Goal: Information Seeking & Learning: Check status

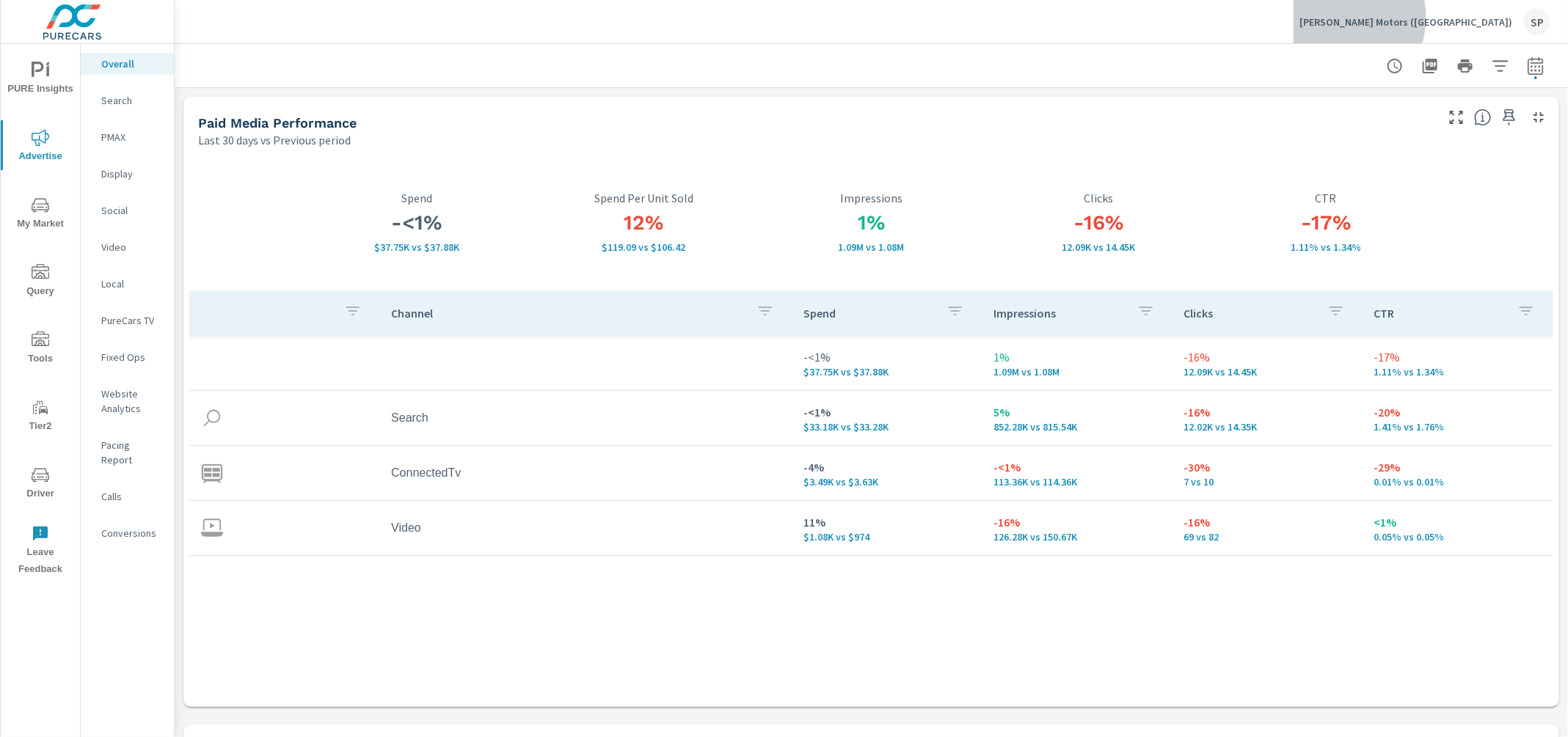
click at [1476, 18] on p "[PERSON_NAME] Motors ([GEOGRAPHIC_DATA])" at bounding box center [1405, 22] width 213 height 13
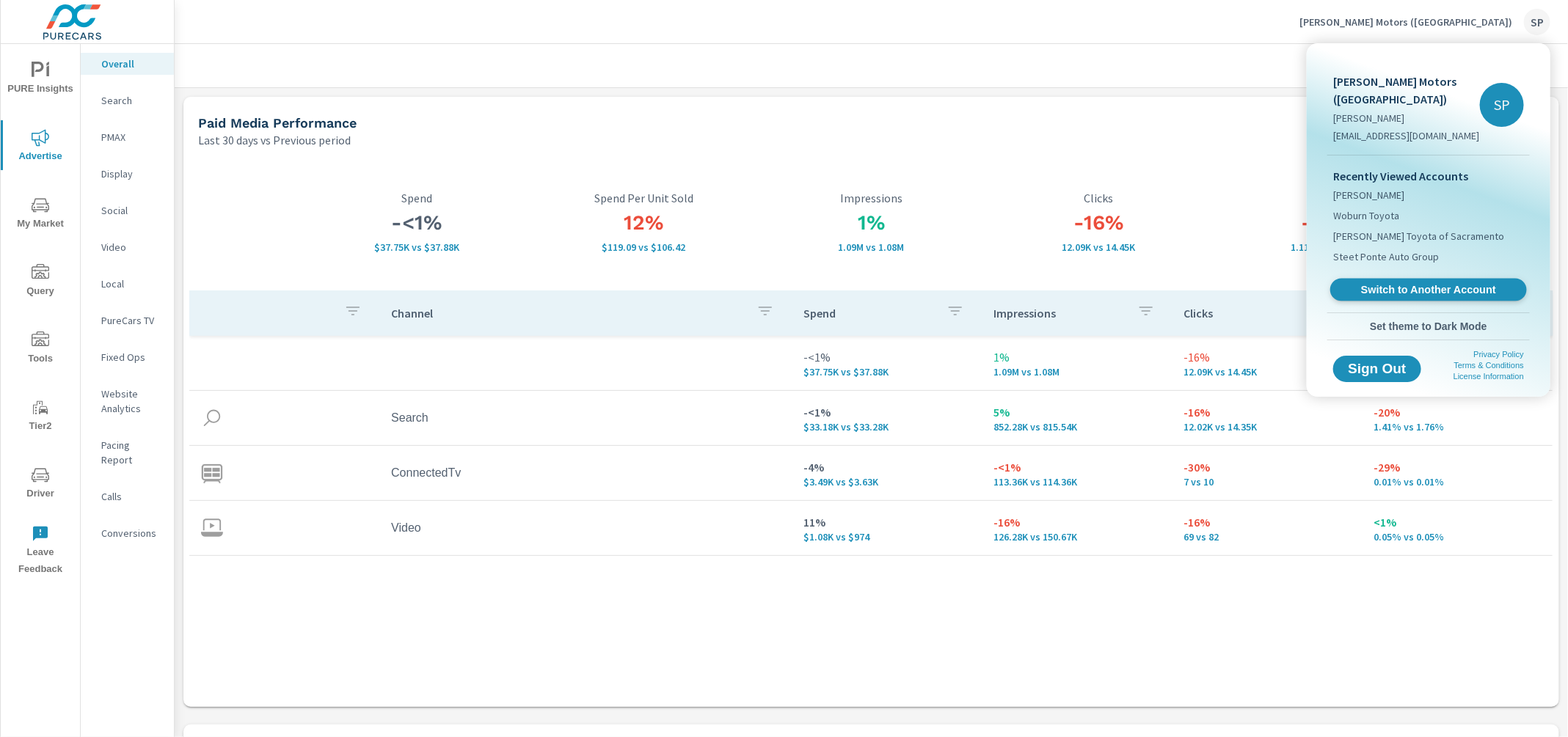
click at [1406, 283] on span "Switch to Another Account" at bounding box center [1428, 290] width 180 height 14
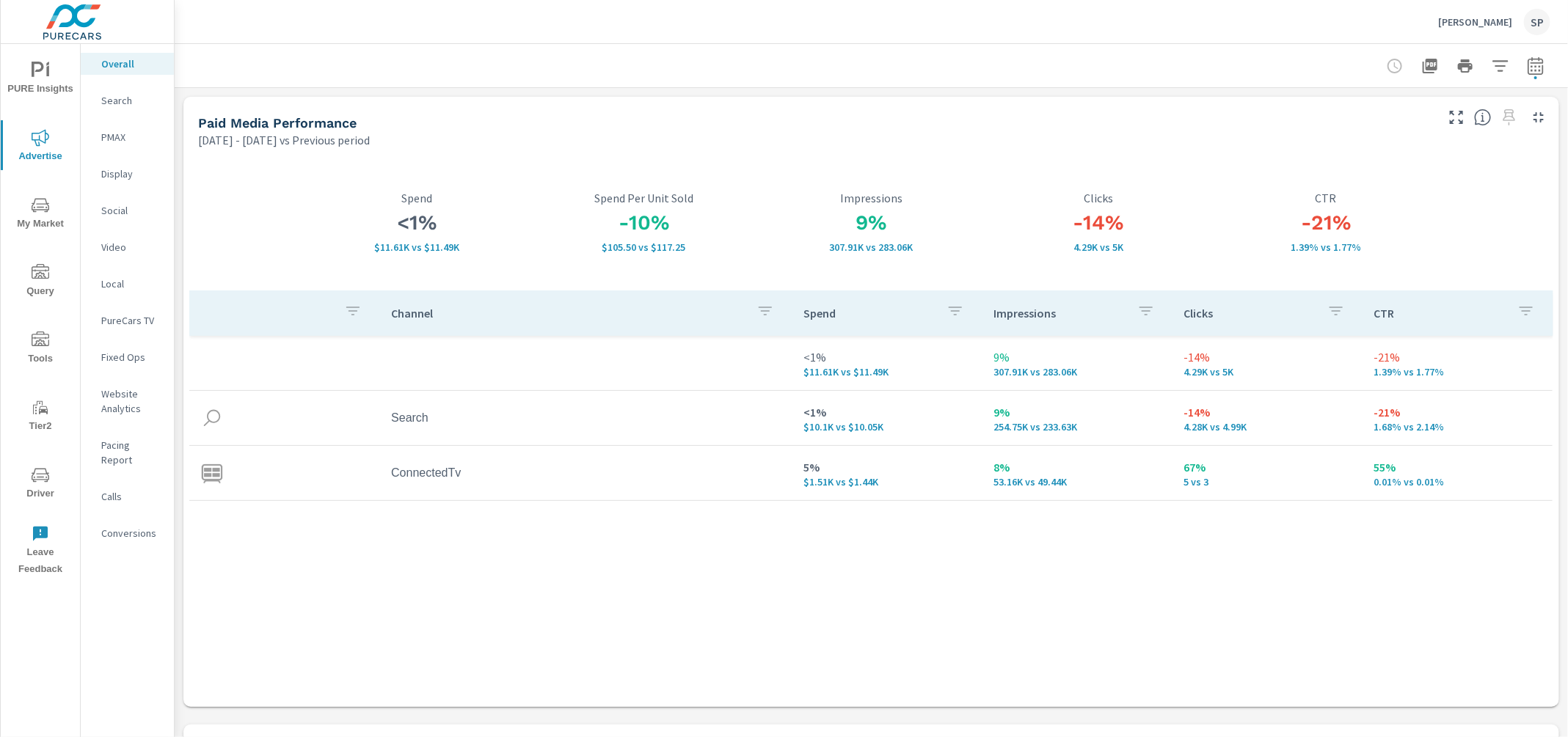
click at [130, 526] on p "Conversions" at bounding box center [131, 533] width 61 height 15
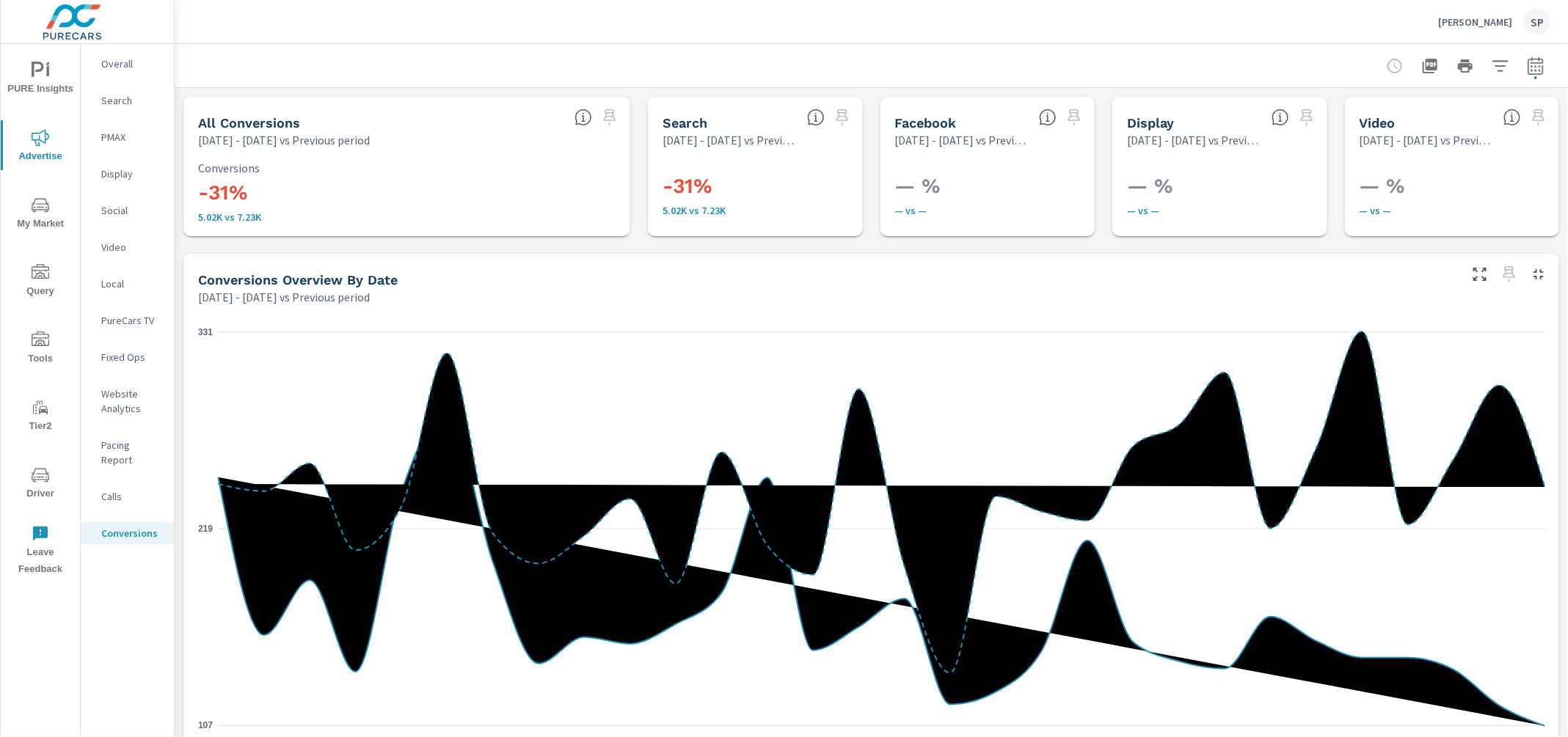
click at [113, 489] on p "Calls" at bounding box center [131, 497] width 61 height 15
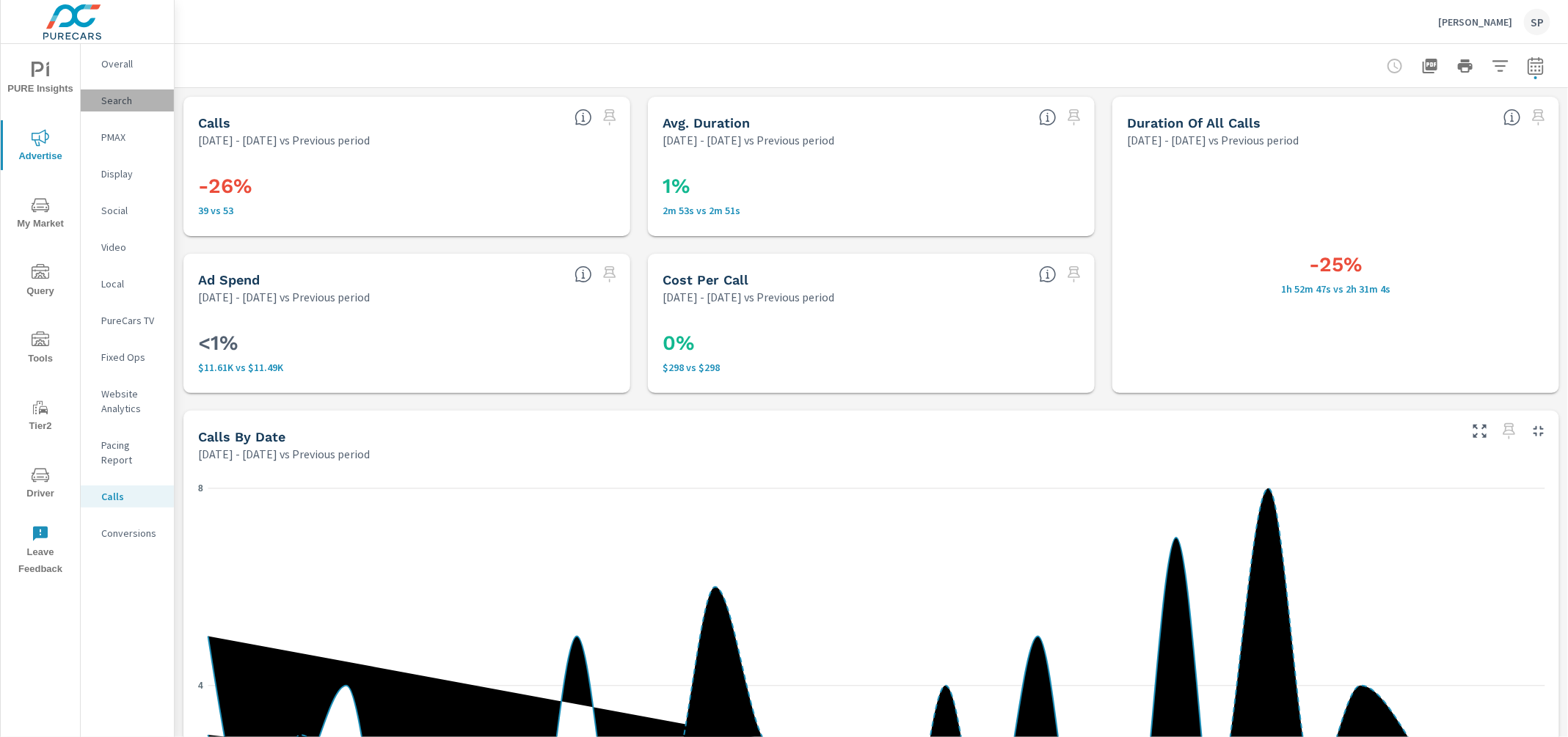
click at [116, 96] on p "Search" at bounding box center [131, 100] width 61 height 15
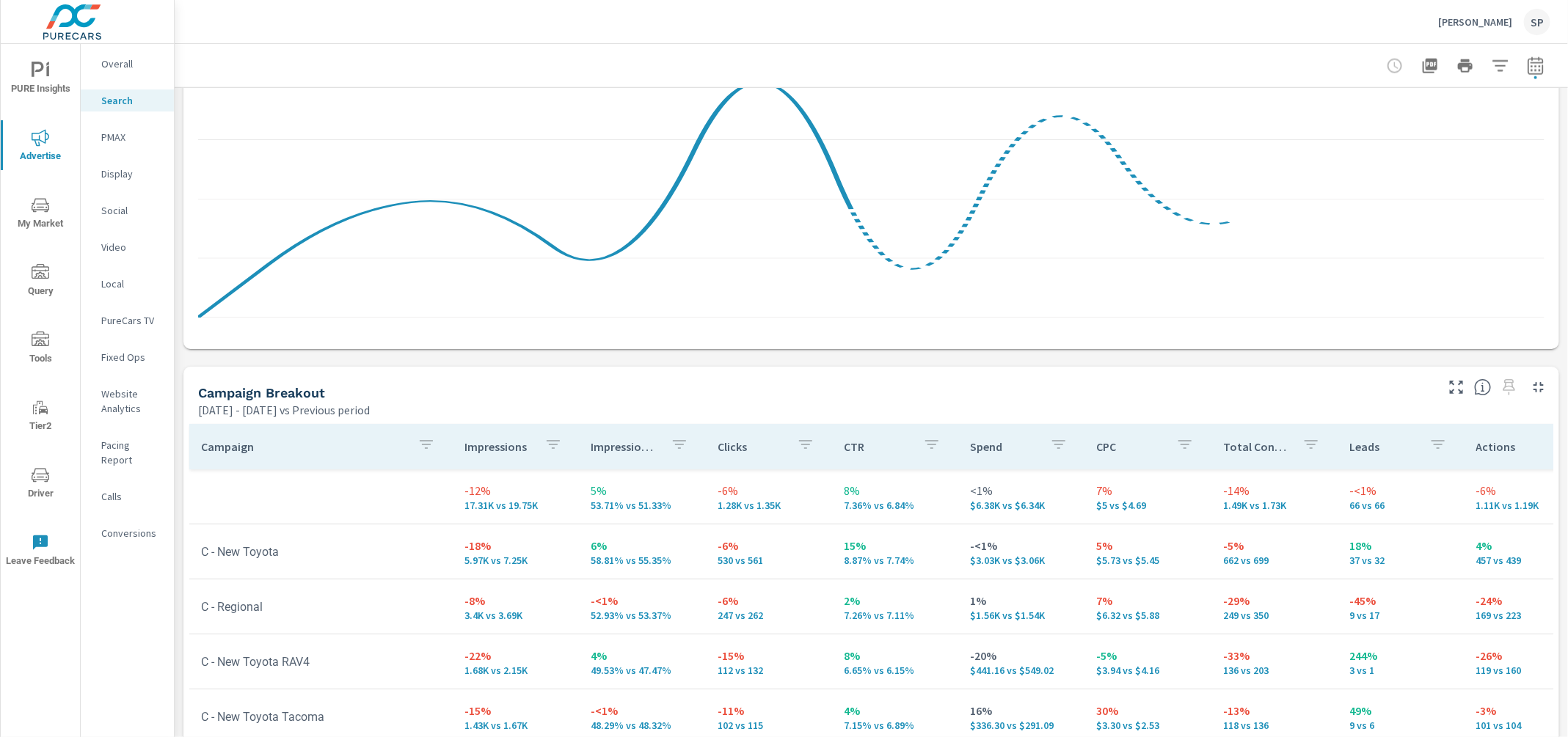
scroll to position [1151, 0]
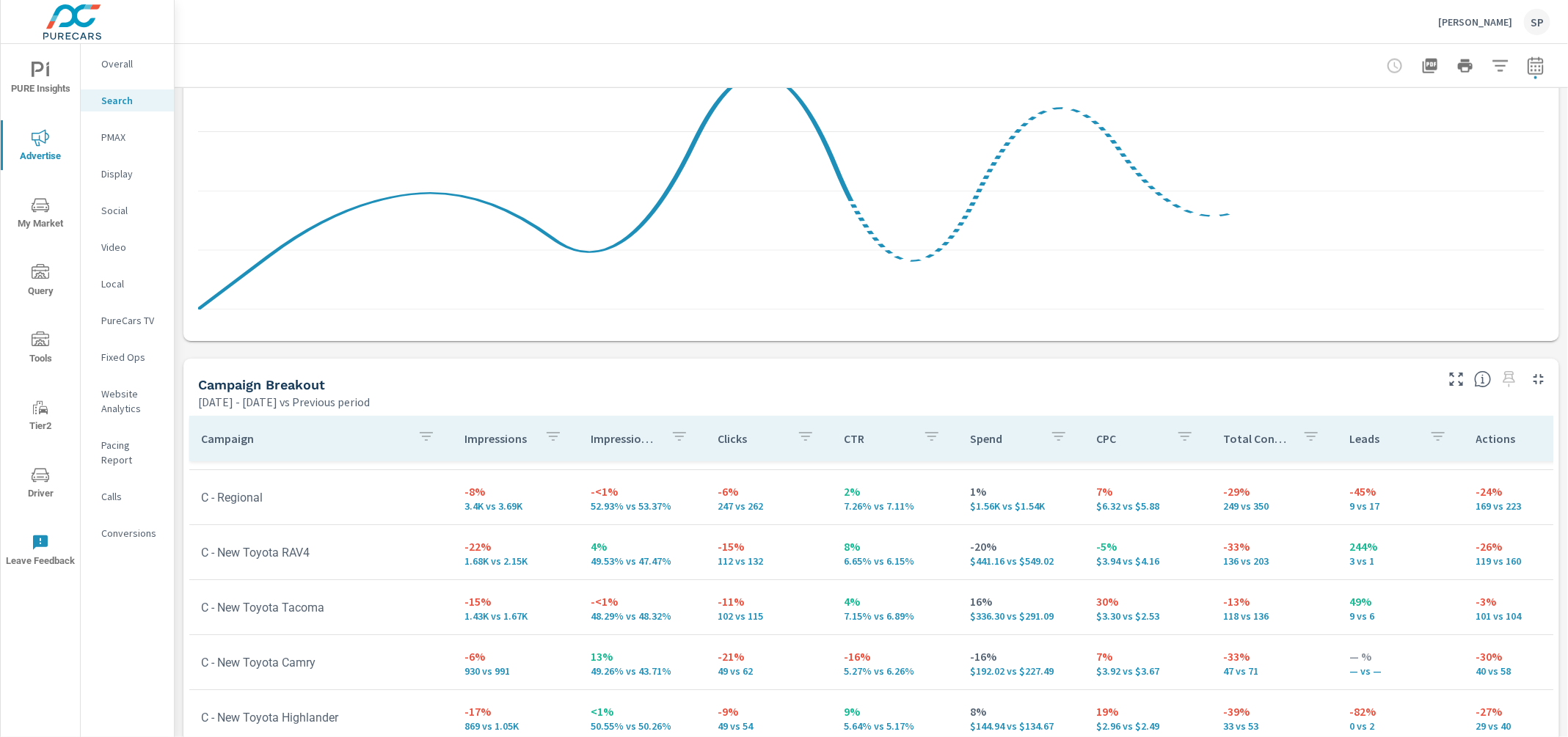
scroll to position [16, 0]
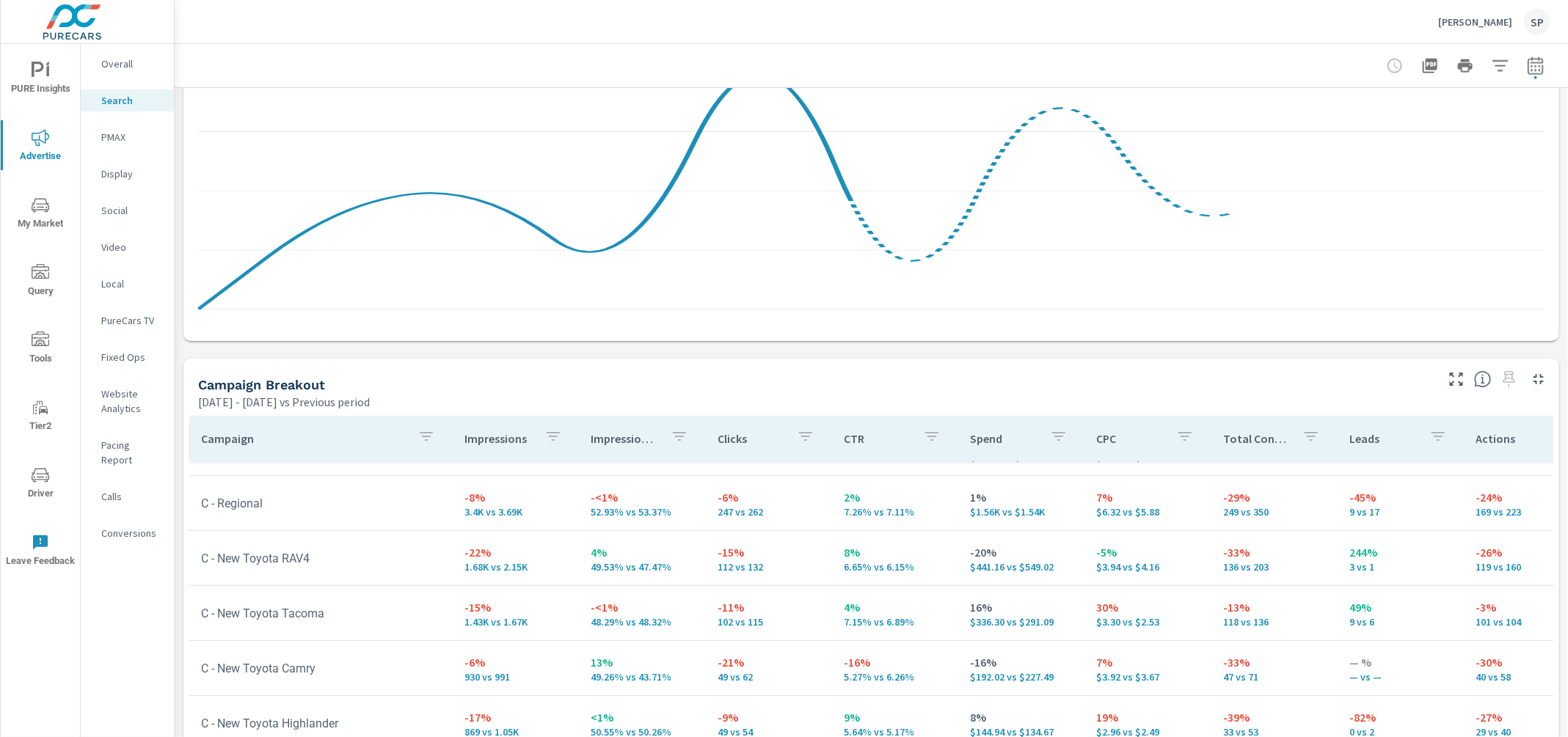
scroll to position [12, 0]
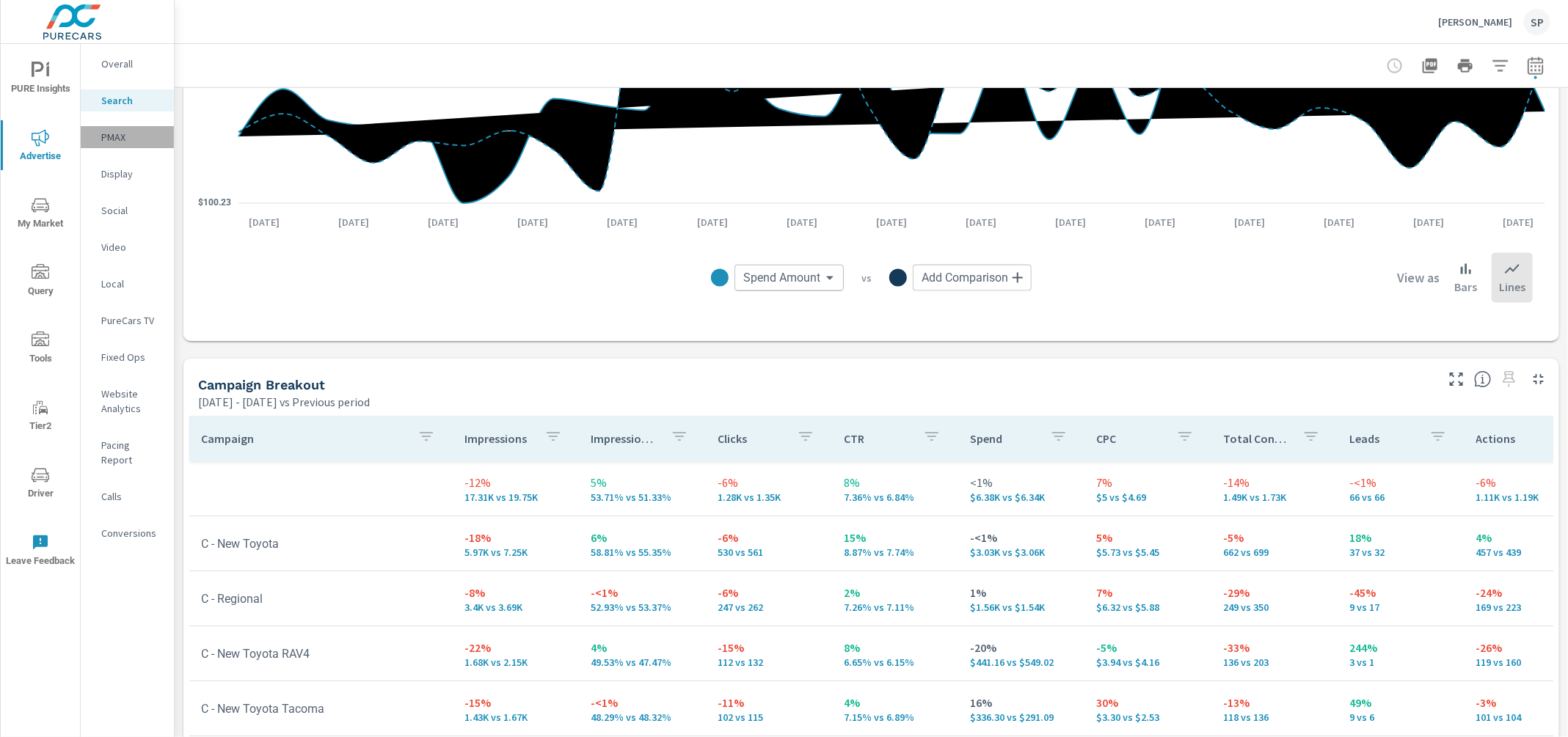
click at [128, 145] on div "PMAX" at bounding box center [127, 137] width 93 height 22
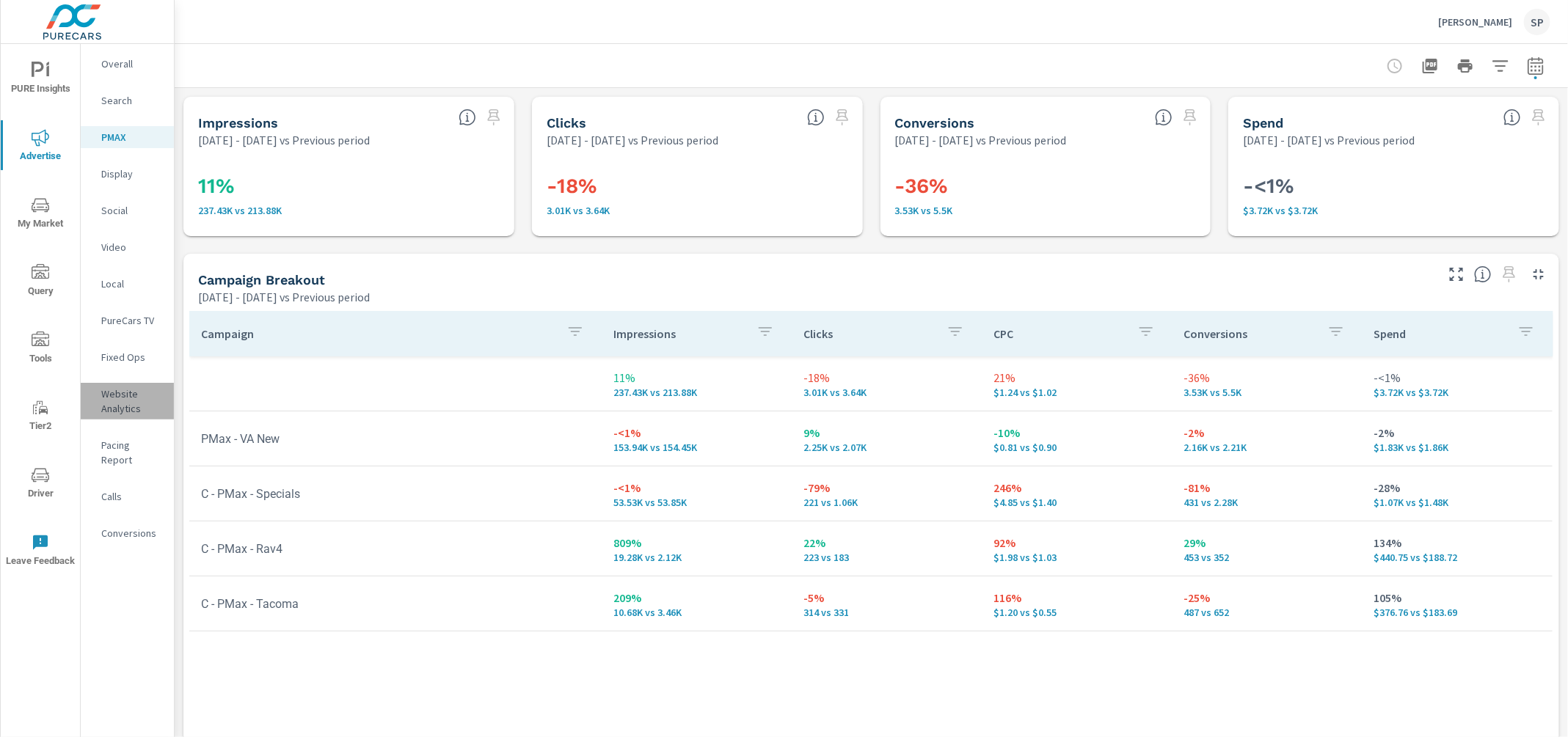
click at [114, 391] on p "Website Analytics" at bounding box center [131, 401] width 61 height 29
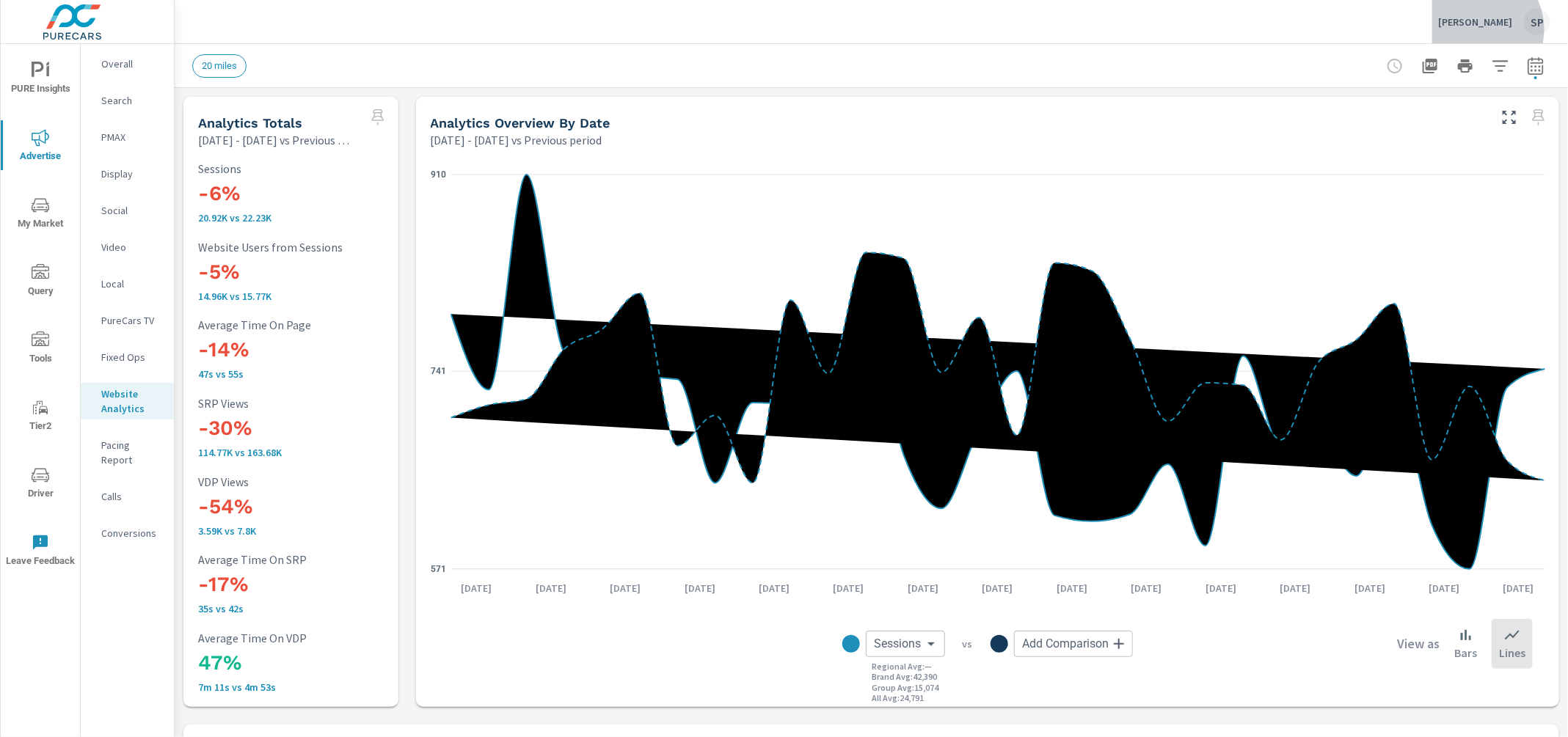
click at [1492, 29] on div "Irwin Toyota SP" at bounding box center [1494, 22] width 112 height 27
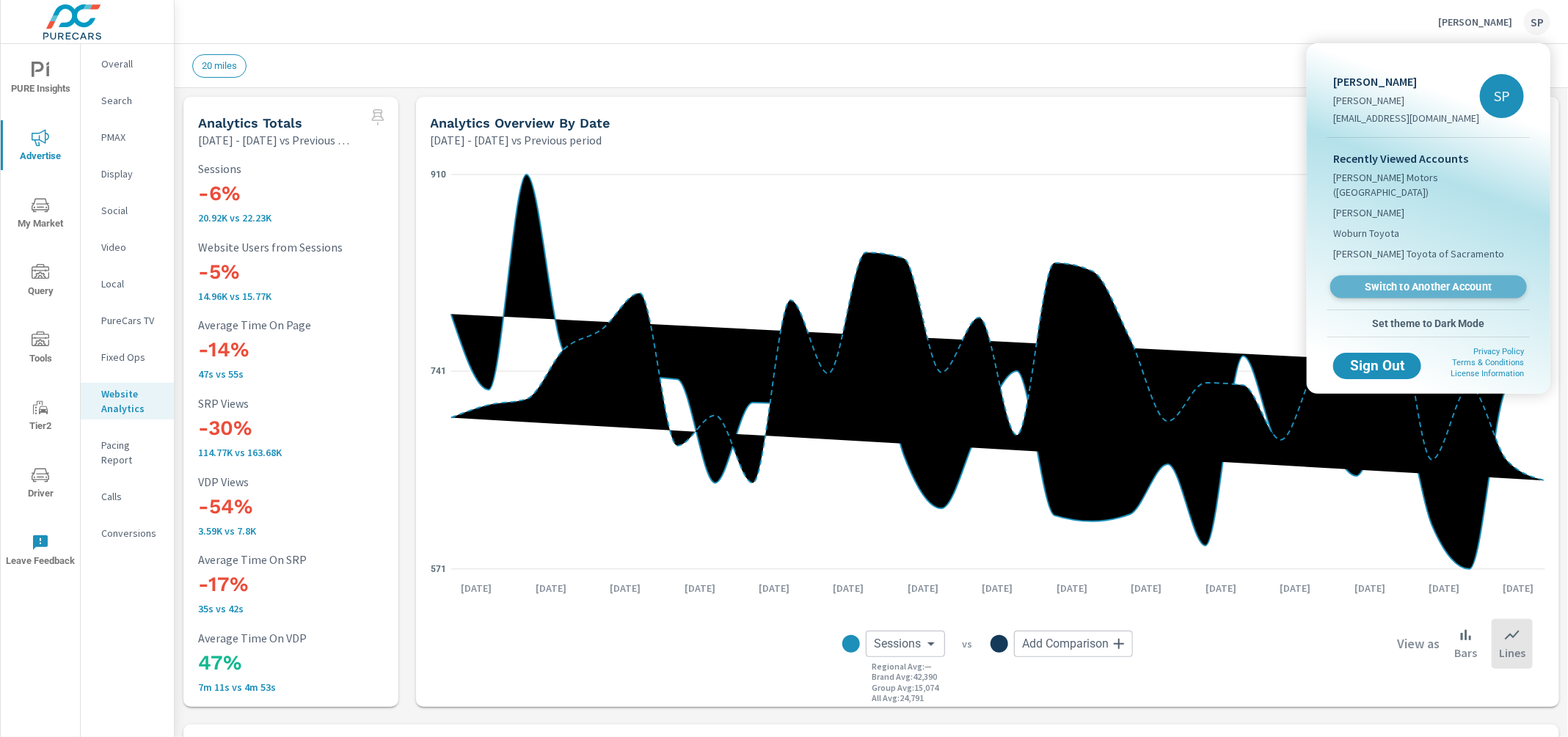
click at [1397, 276] on link "Switch to Another Account" at bounding box center [1428, 287] width 197 height 23
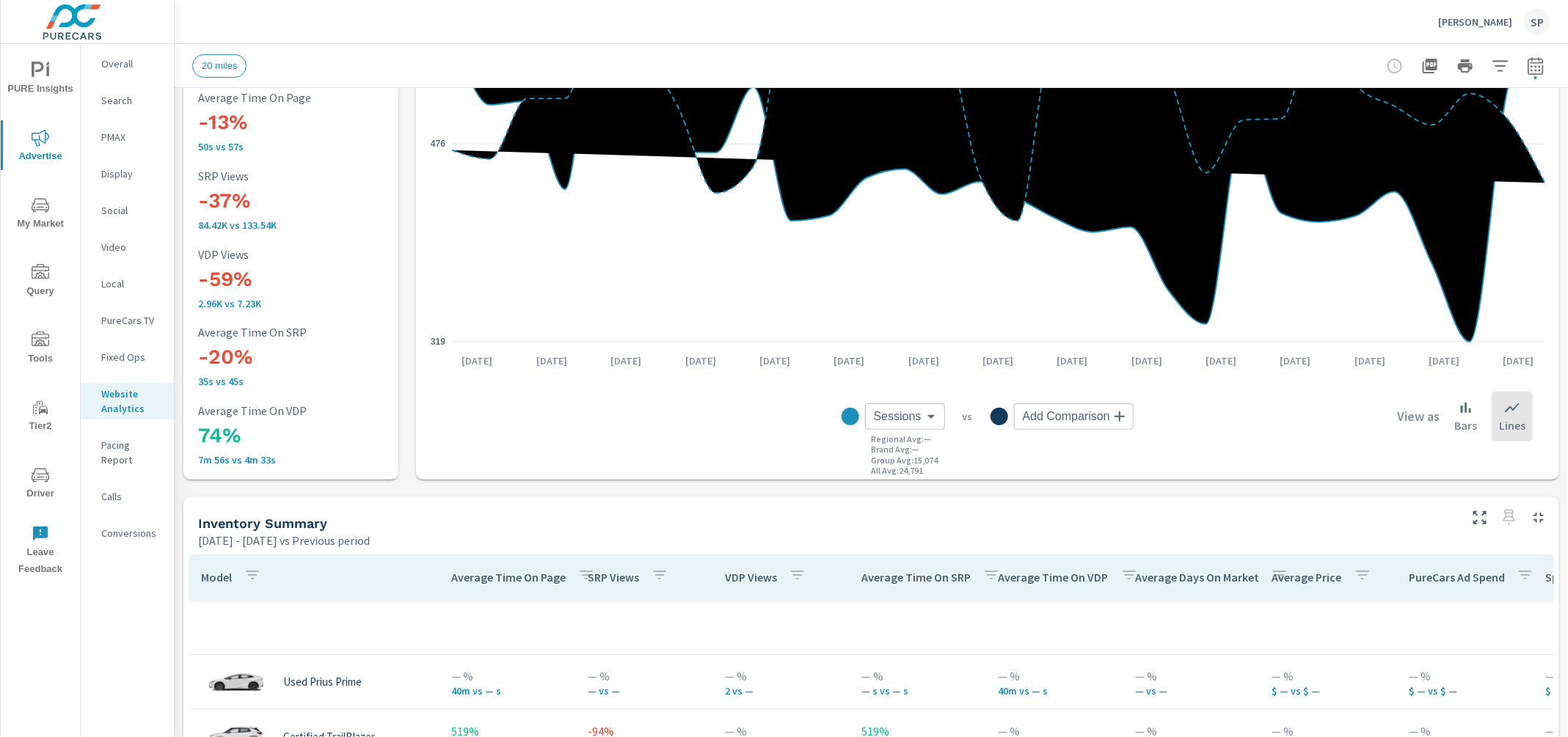
scroll to position [235, 0]
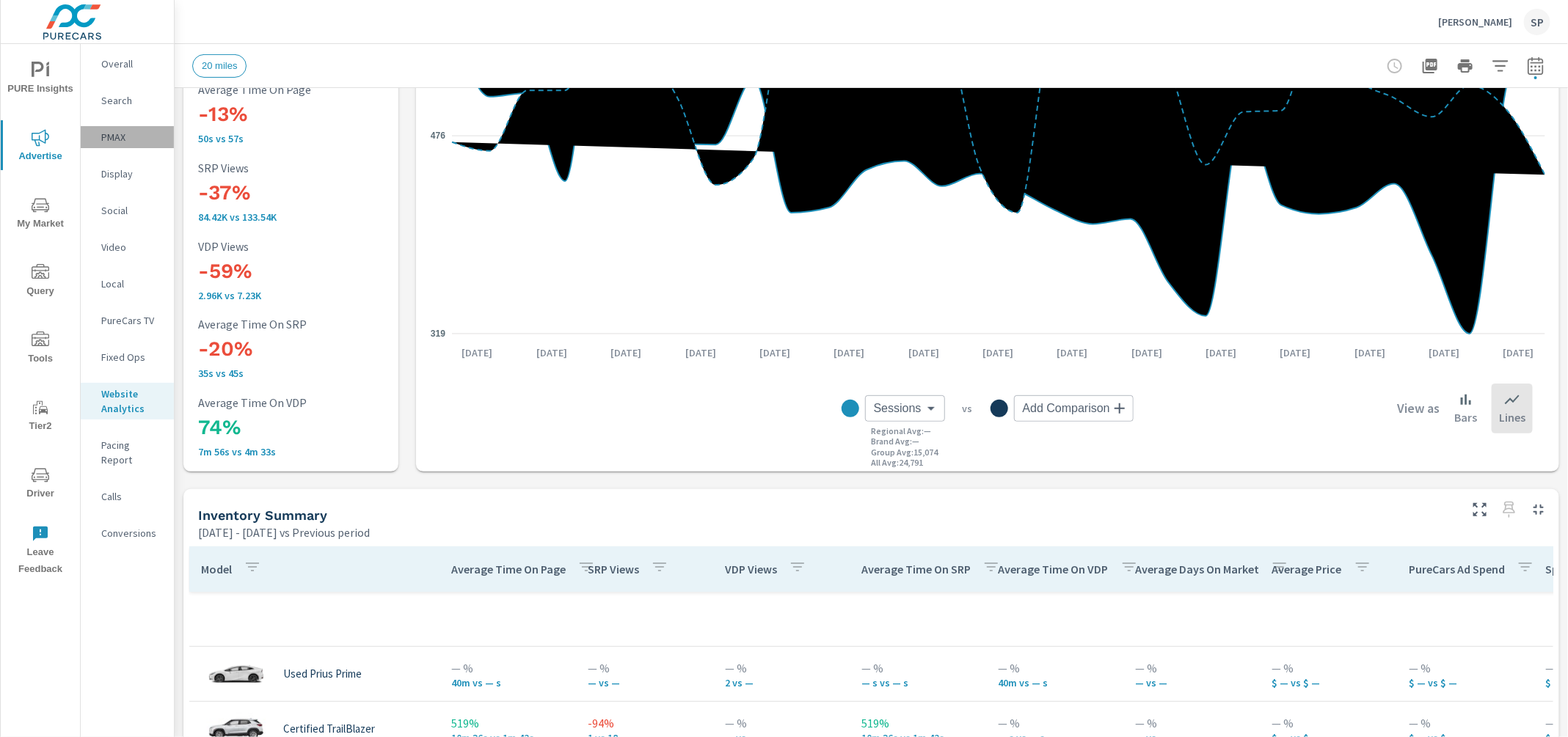
click at [112, 133] on p "PMAX" at bounding box center [131, 137] width 61 height 15
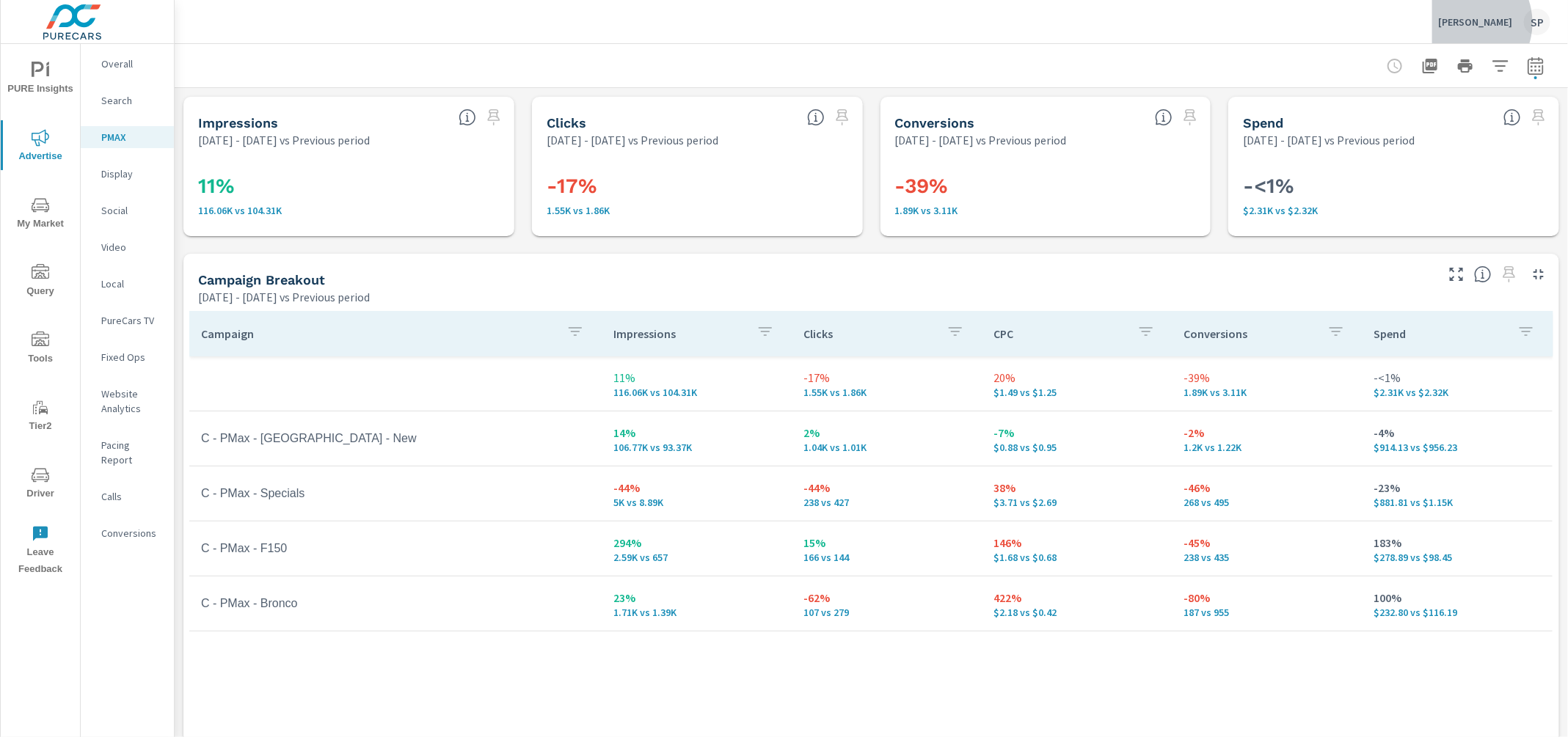
click at [1491, 23] on p "[PERSON_NAME]" at bounding box center [1475, 22] width 74 height 13
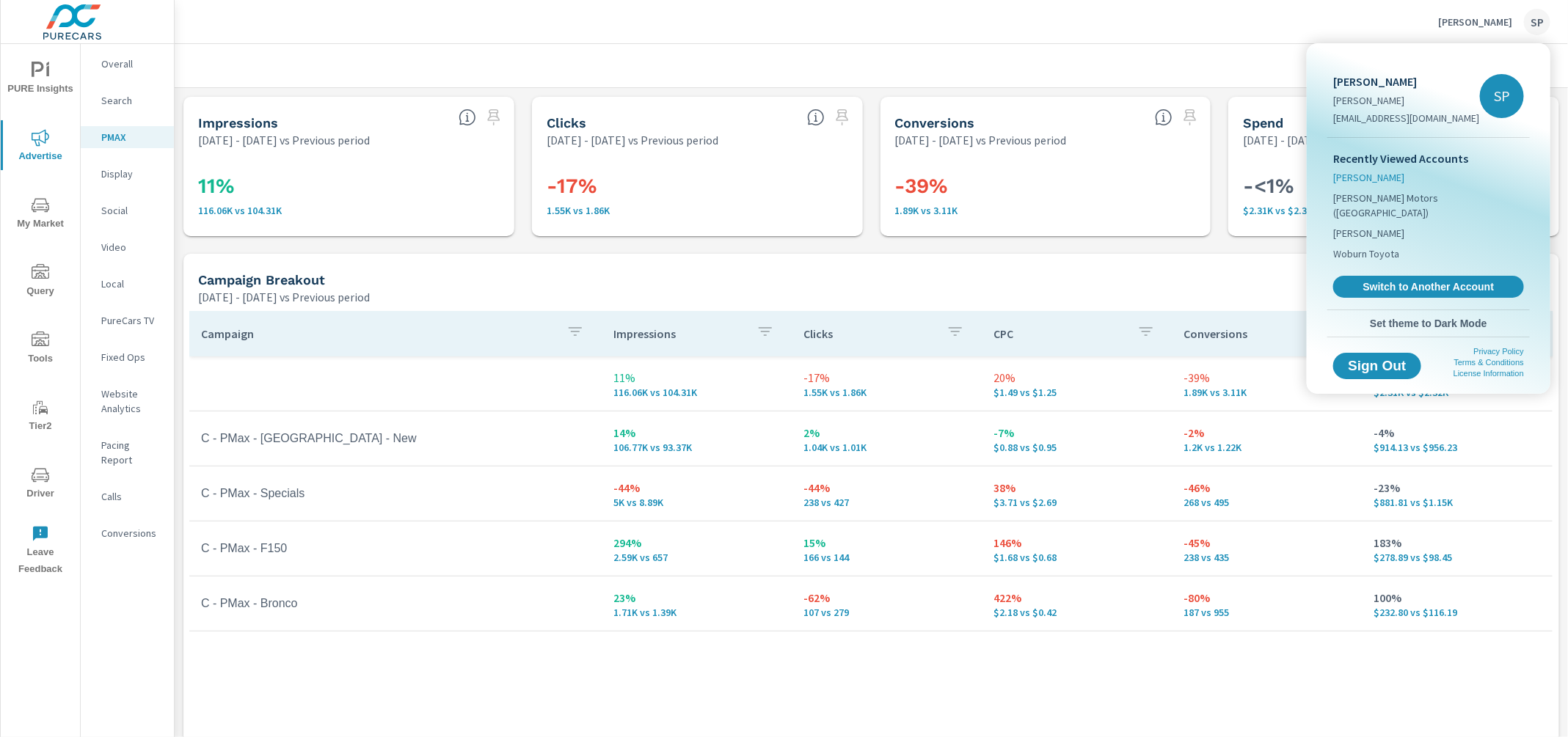
click at [1369, 182] on span "[PERSON_NAME]" at bounding box center [1369, 177] width 71 height 15
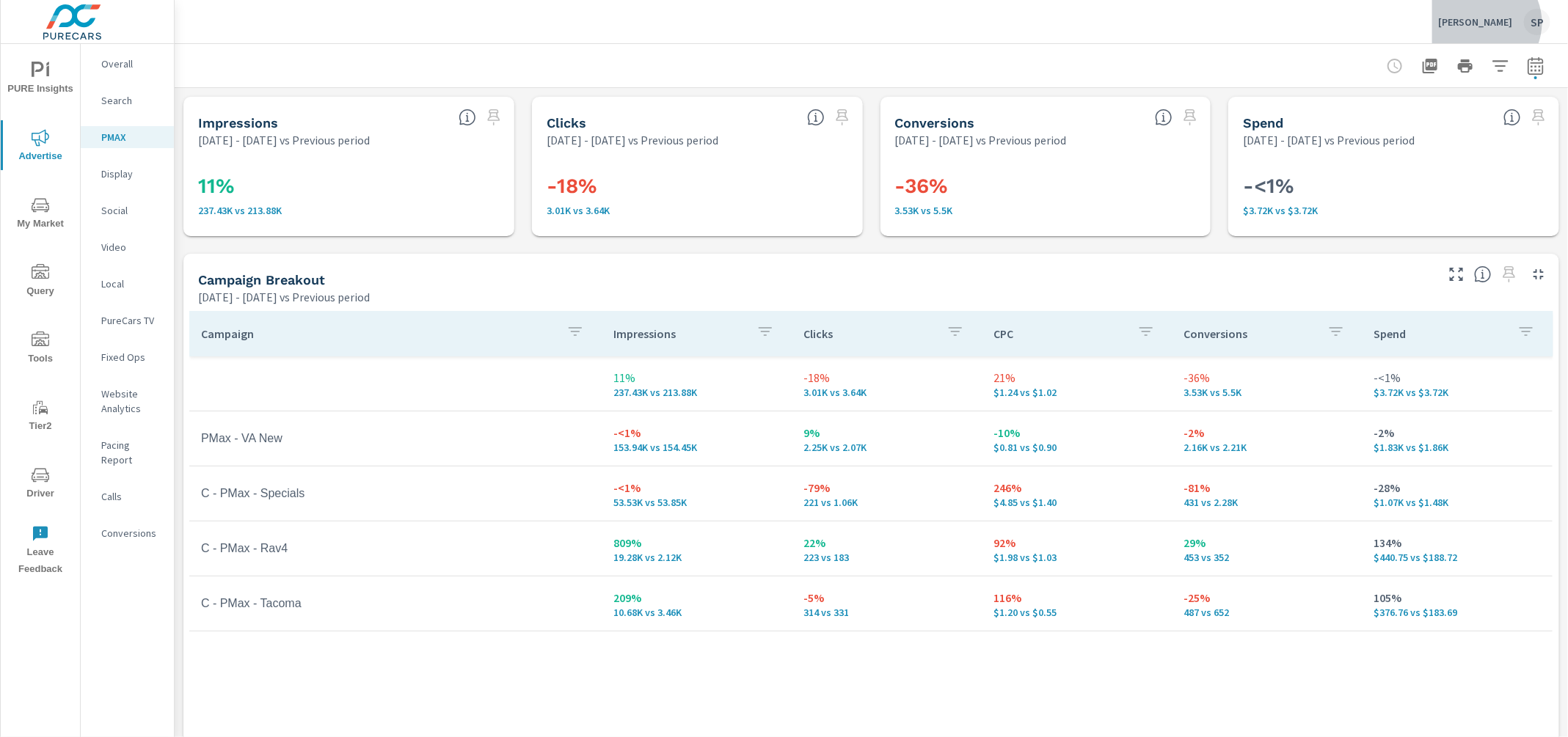
click at [1499, 23] on p "[PERSON_NAME]" at bounding box center [1475, 22] width 74 height 13
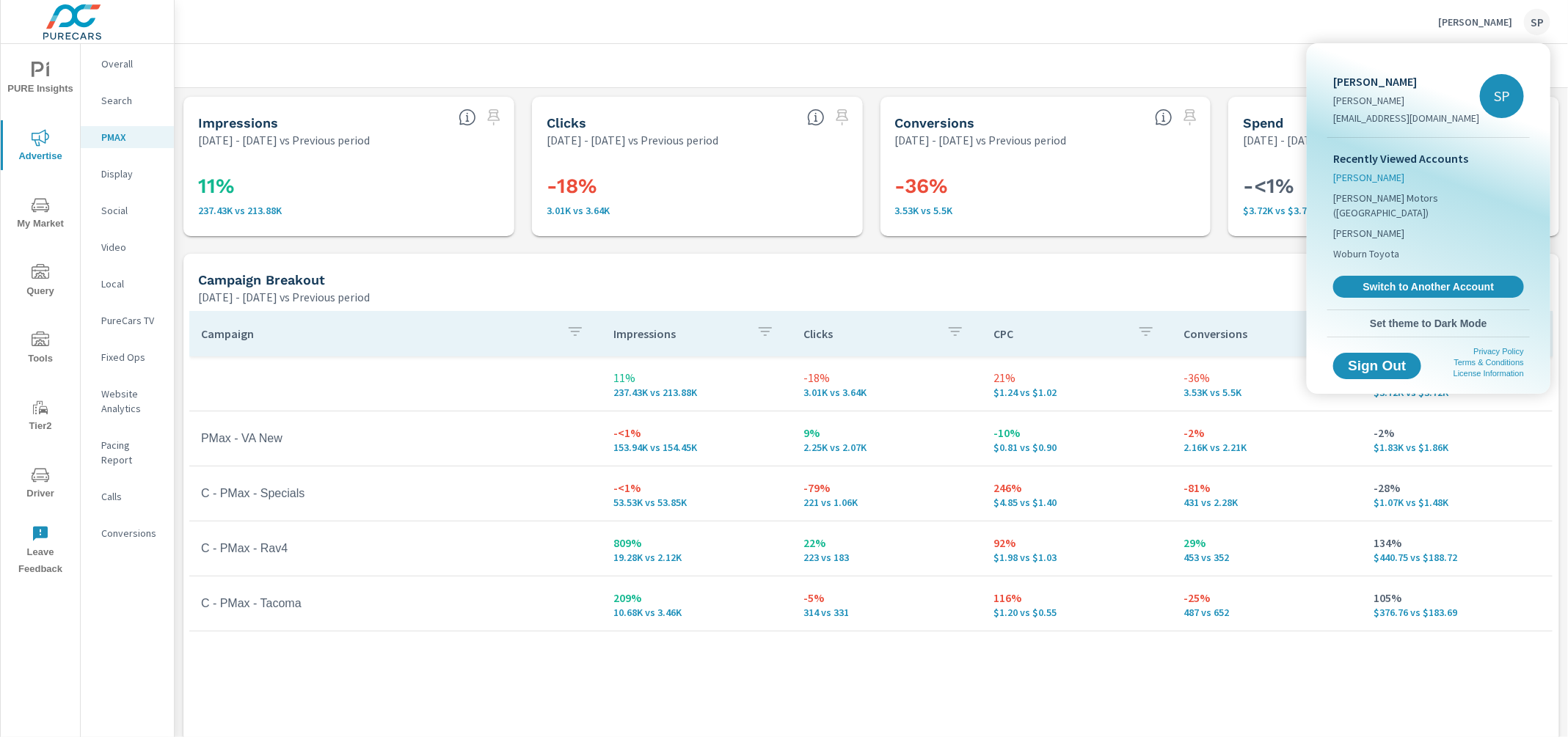
click at [1363, 175] on span "Irwin Ford" at bounding box center [1369, 177] width 71 height 15
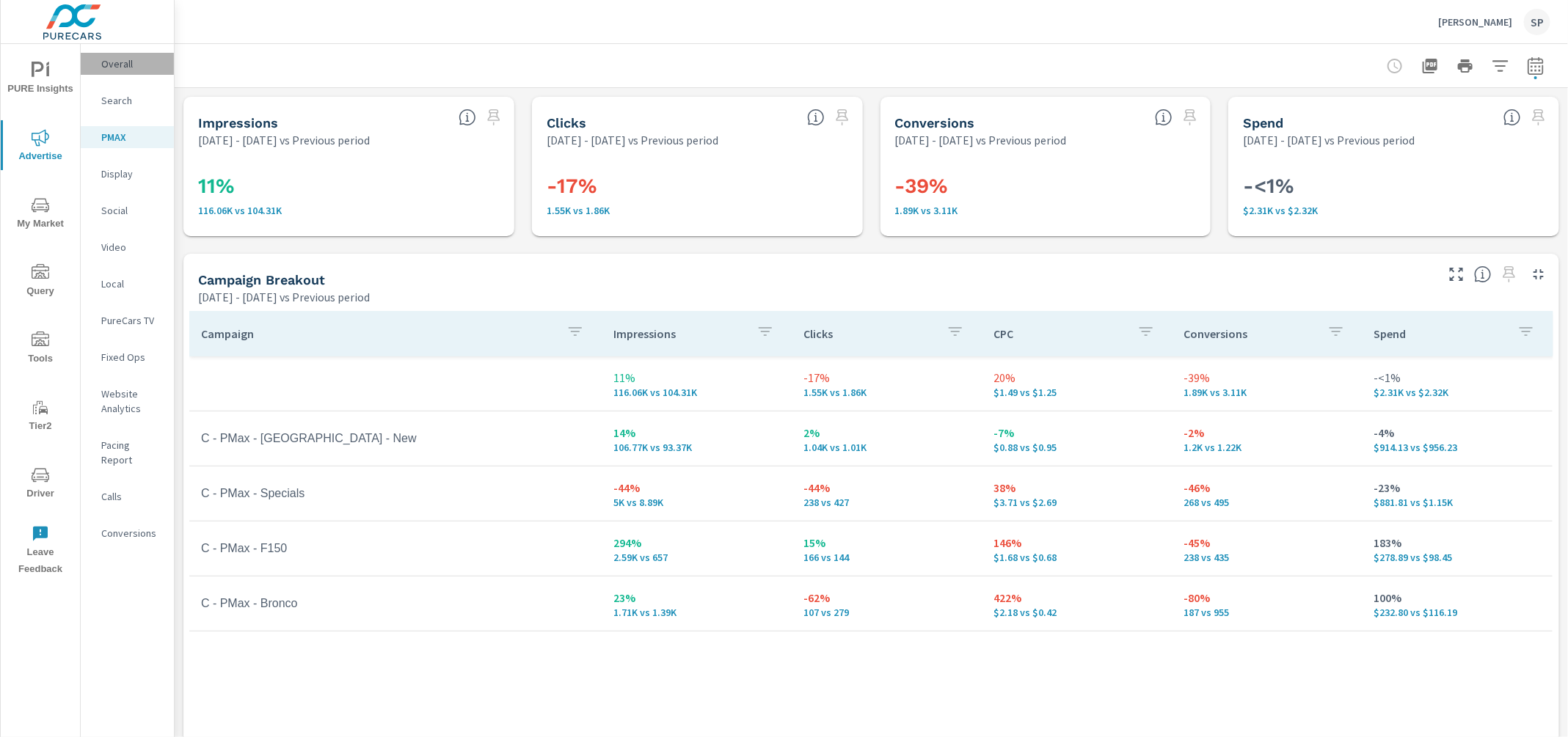
click at [106, 61] on p "Overall" at bounding box center [131, 64] width 61 height 15
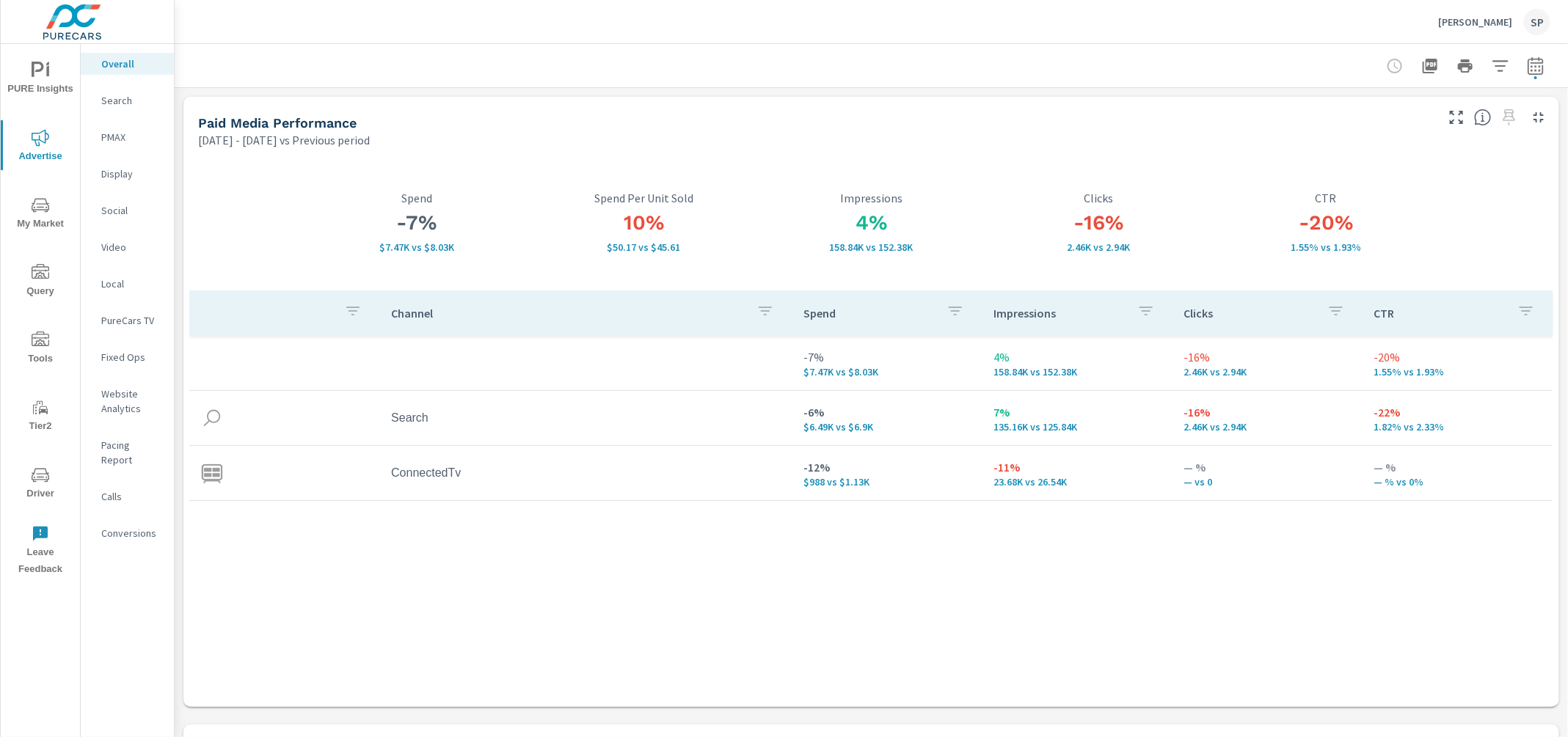
click at [35, 81] on span "PURE Insights" at bounding box center [40, 79] width 70 height 36
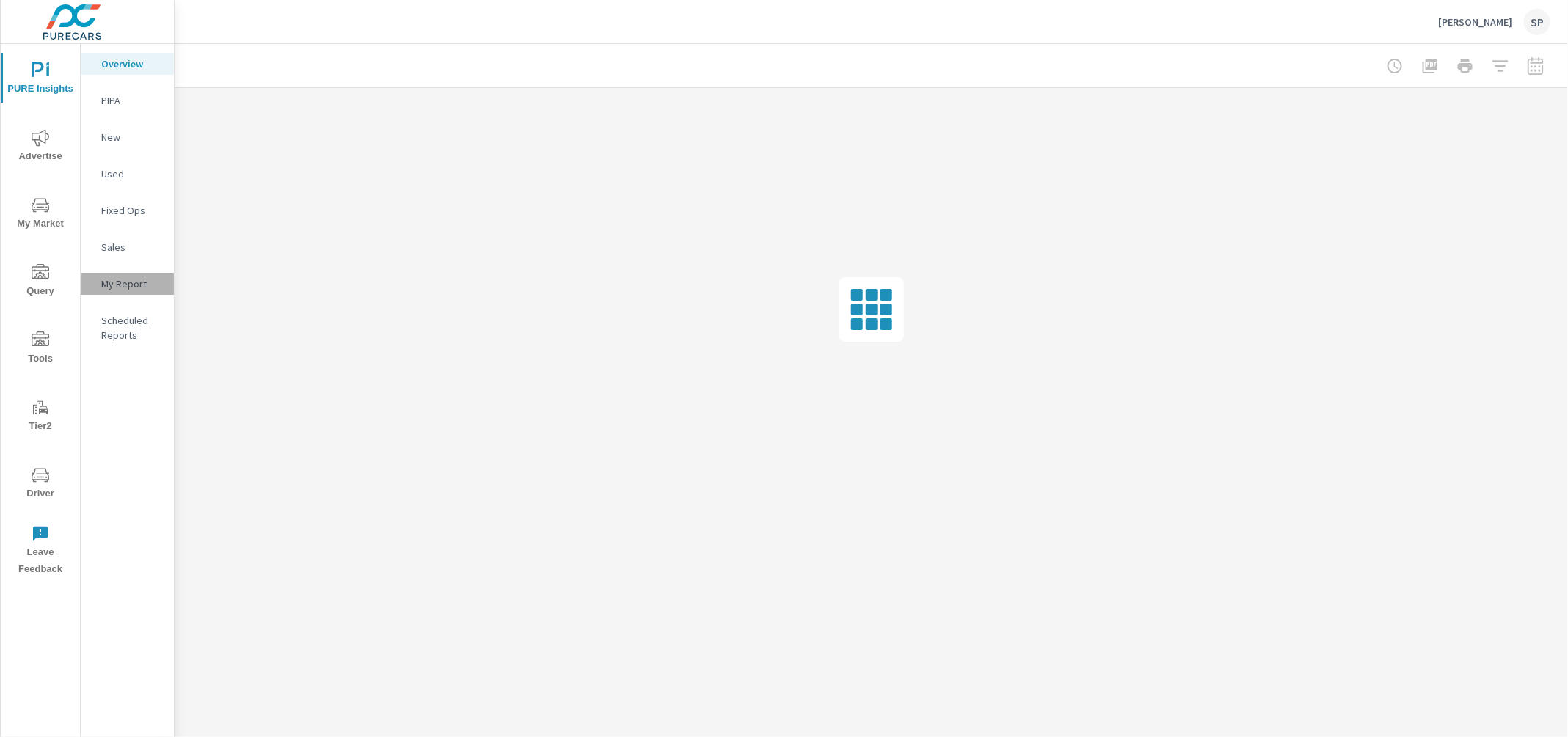
click at [121, 282] on p "My Report" at bounding box center [131, 284] width 61 height 15
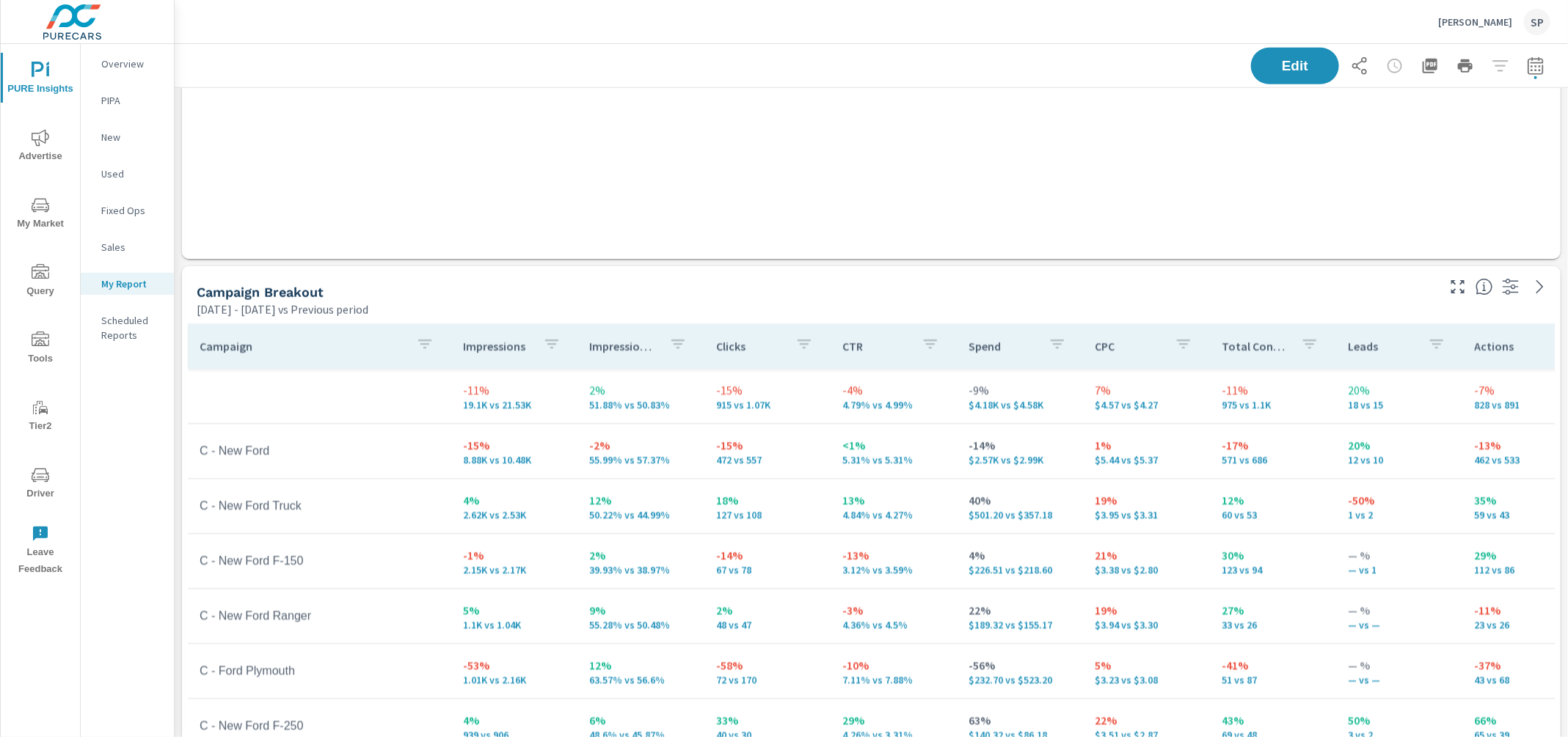
scroll to position [843, 0]
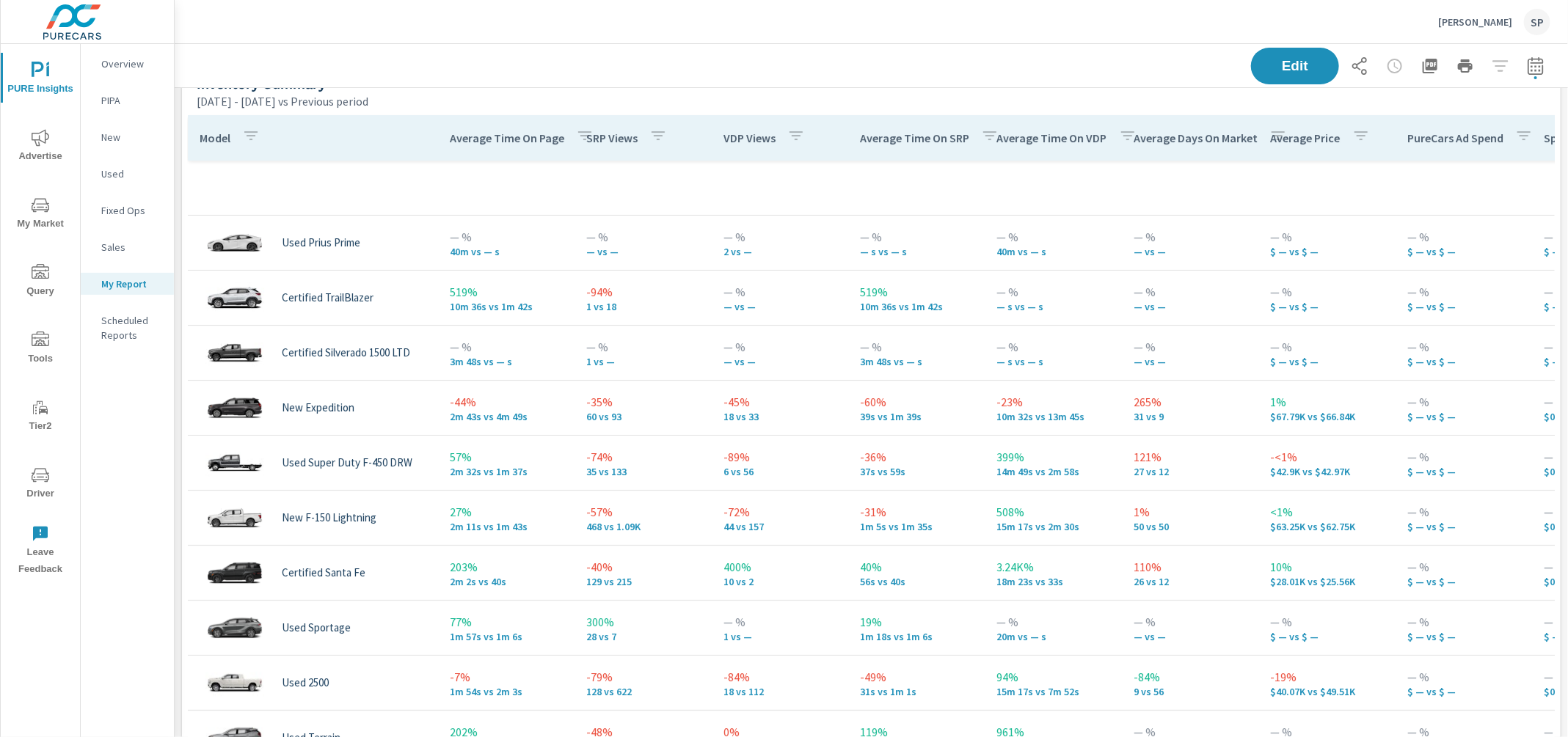
scroll to position [3086, 0]
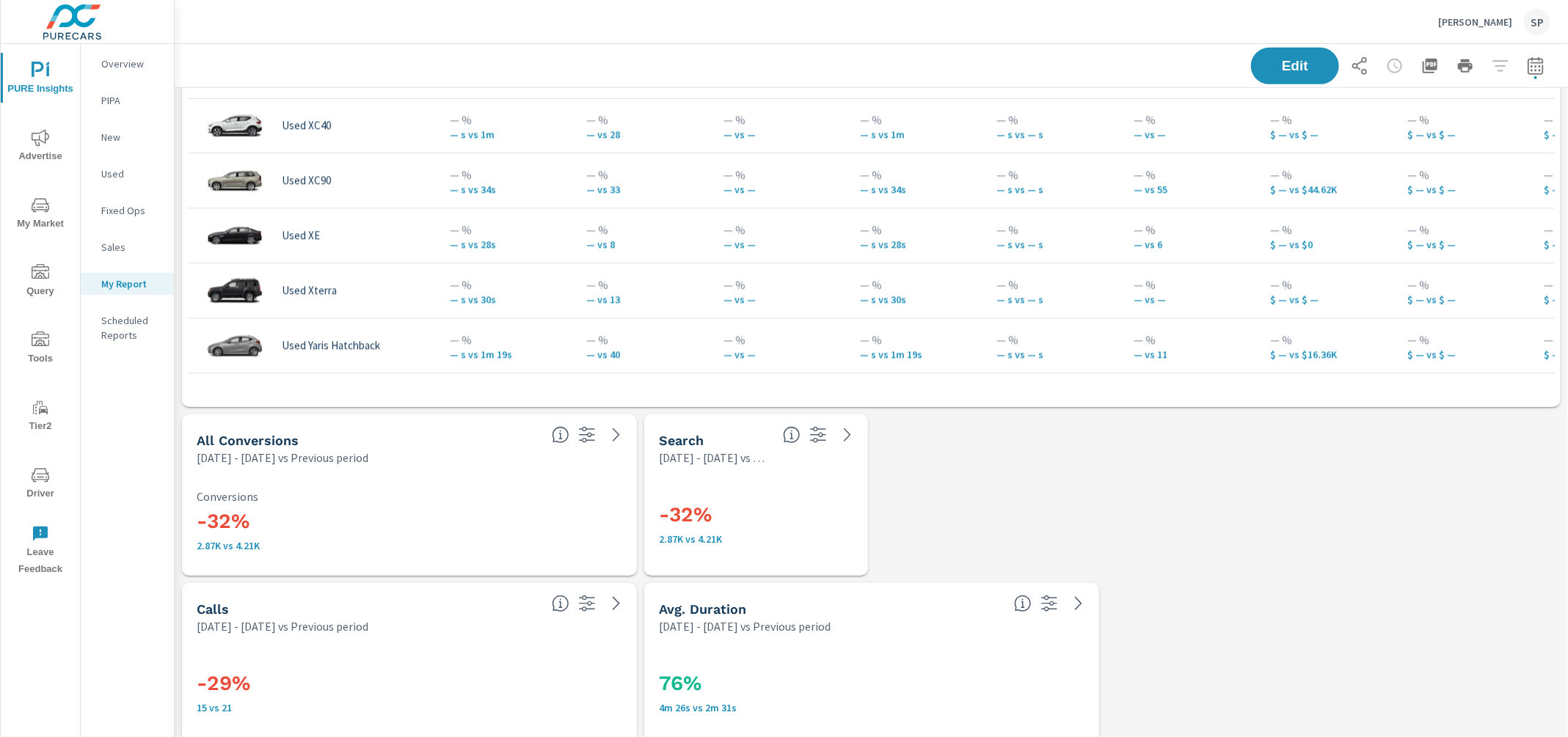
scroll to position [3745, 0]
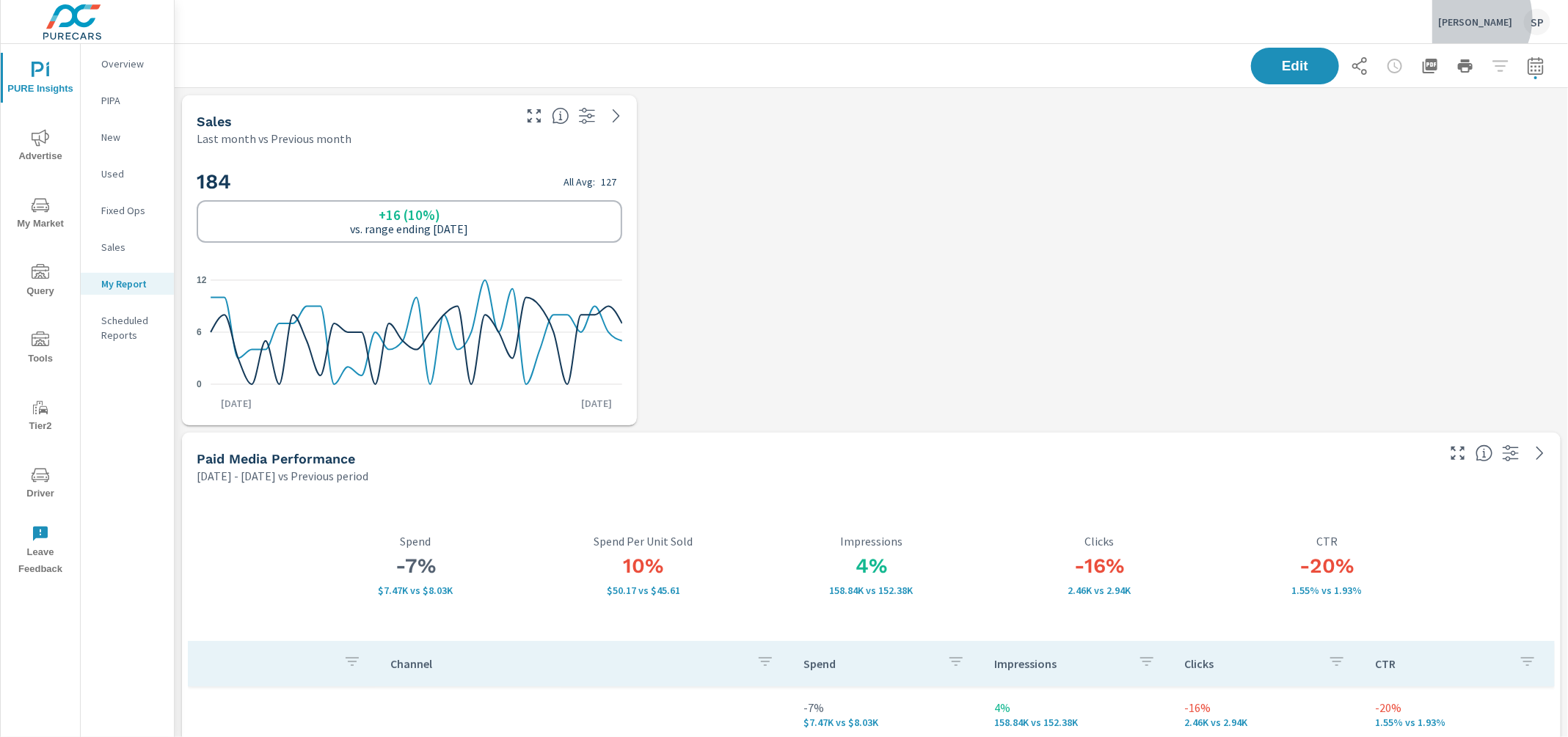
click at [1489, 19] on p "Irwin Ford" at bounding box center [1475, 22] width 74 height 13
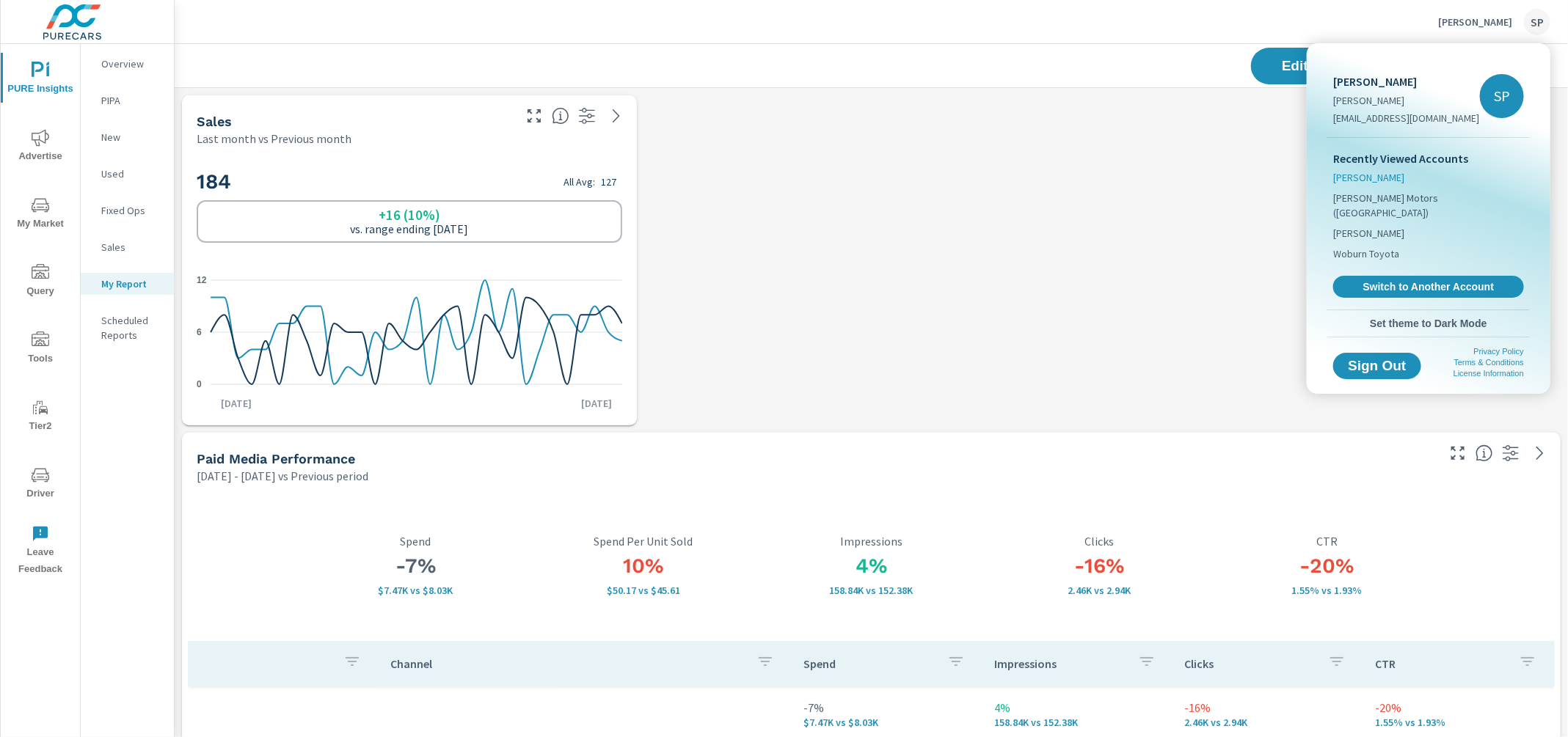
click at [1373, 176] on span "Irwin Toyota" at bounding box center [1369, 177] width 71 height 15
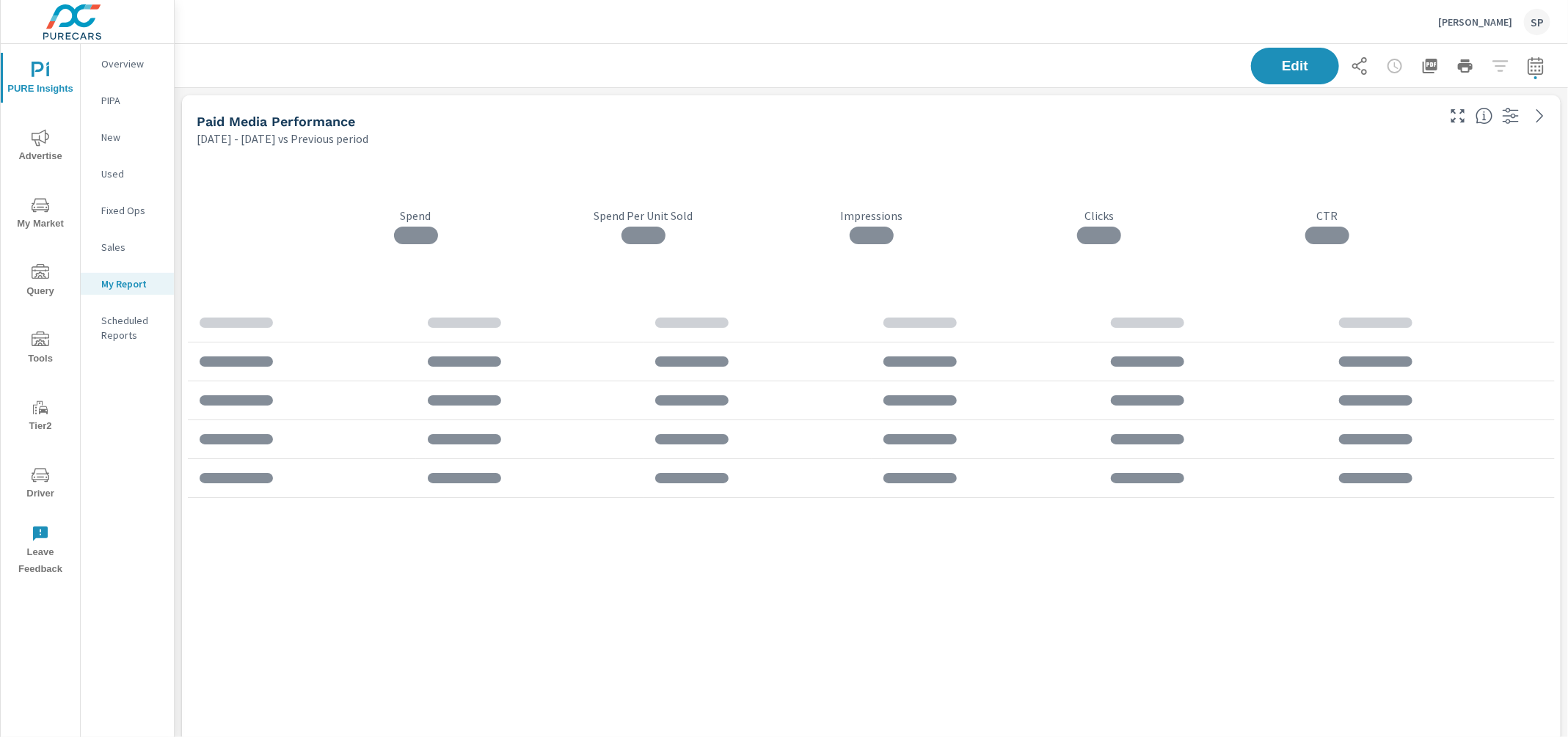
scroll to position [4056, 1394]
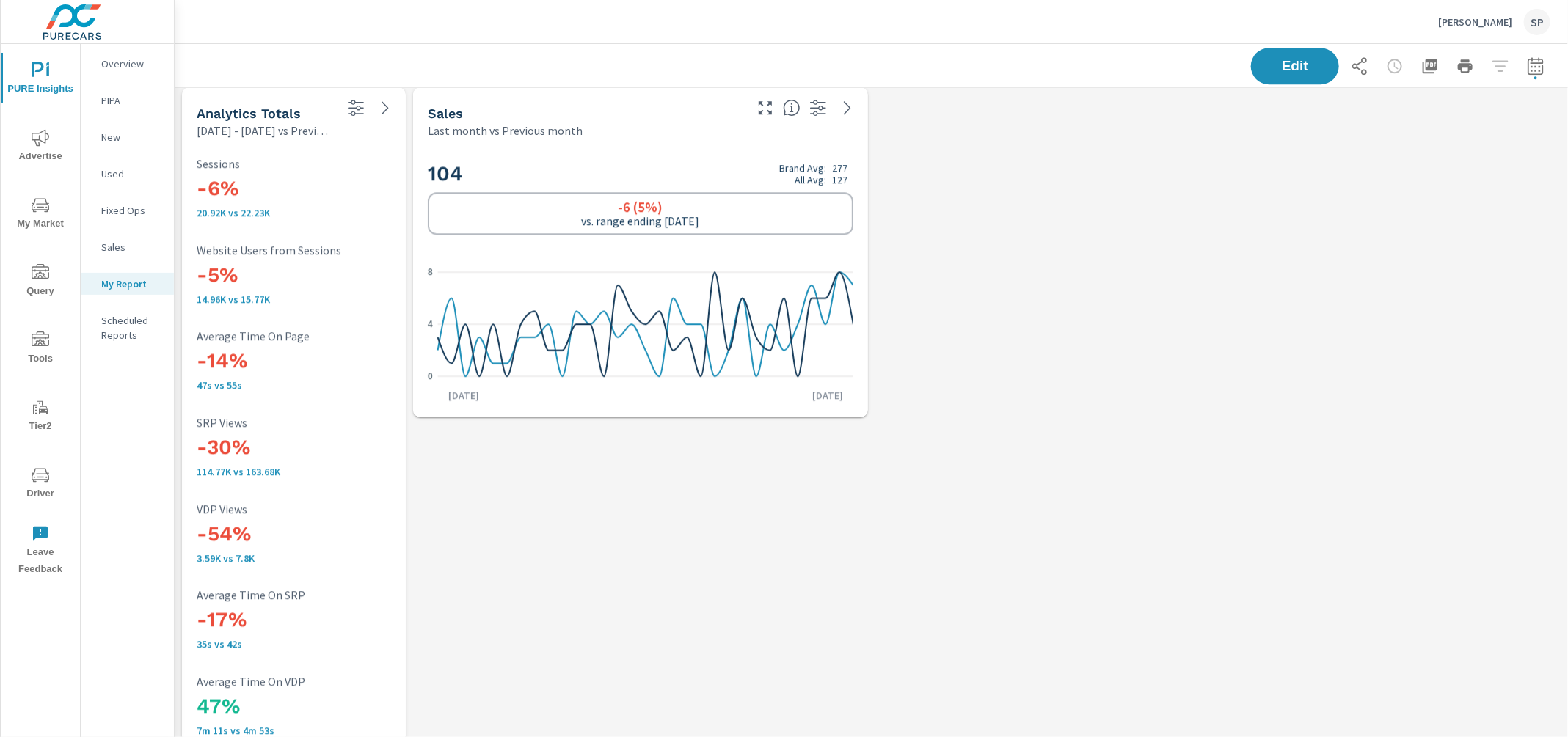
scroll to position [2369, 0]
click at [1491, 17] on p "Irwin Toyota" at bounding box center [1475, 22] width 74 height 13
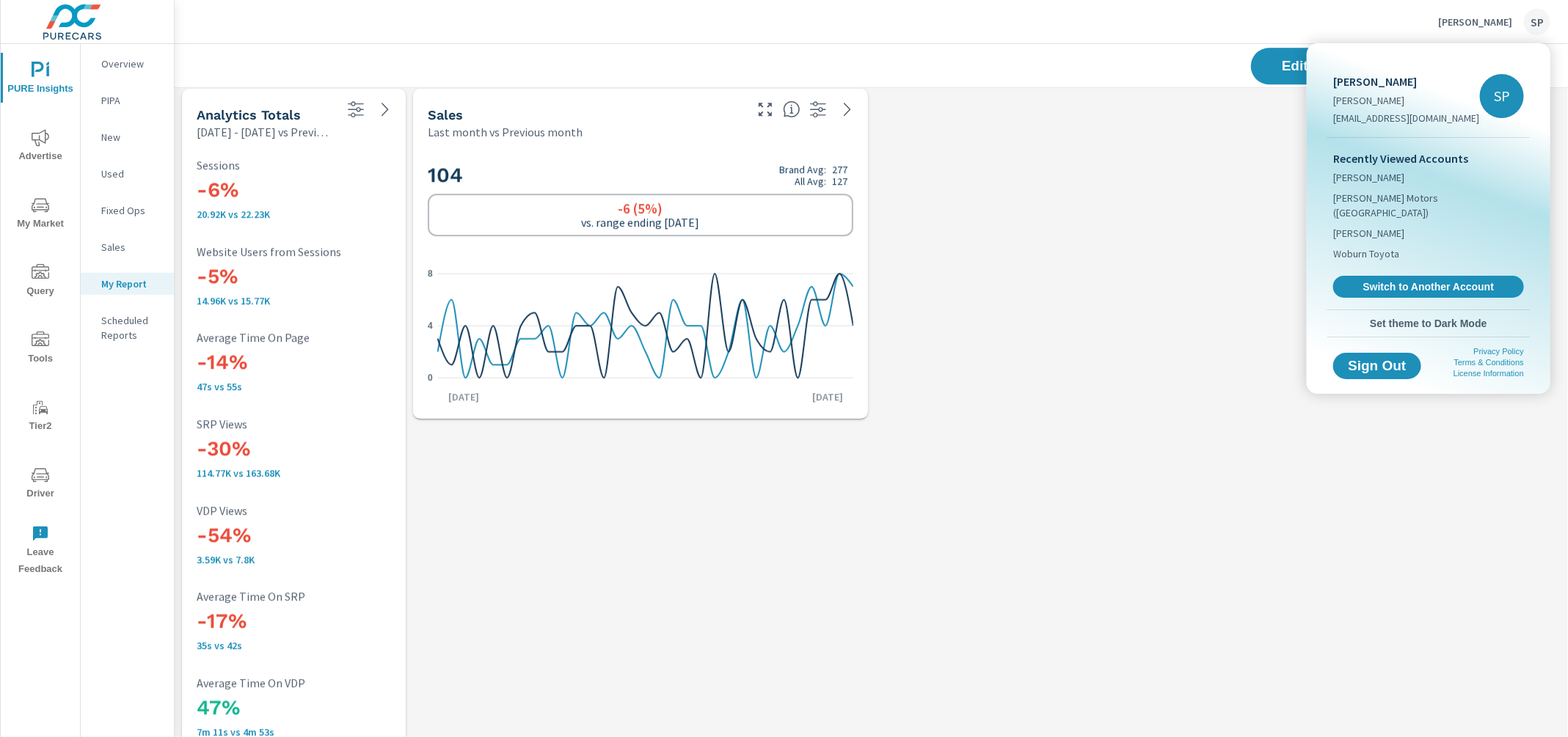
click at [1491, 17] on body "PURE Insights Advertise My Market Query Tools Tier2 Driver Leave Feedback Overv…" at bounding box center [784, 368] width 1568 height 737
click at [1412, 280] on span "Switch to Another Account" at bounding box center [1428, 286] width 180 height 14
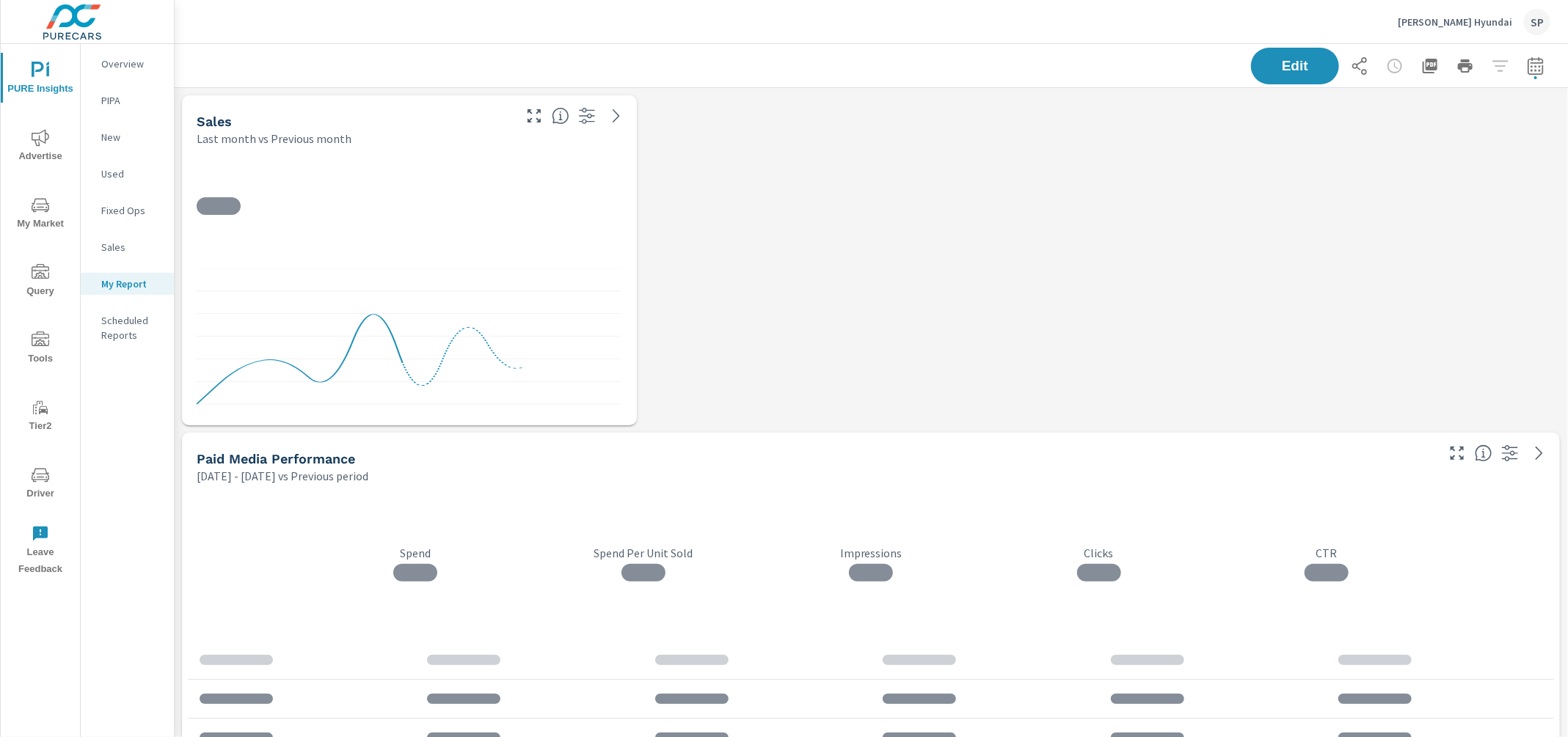
scroll to position [4394, 1394]
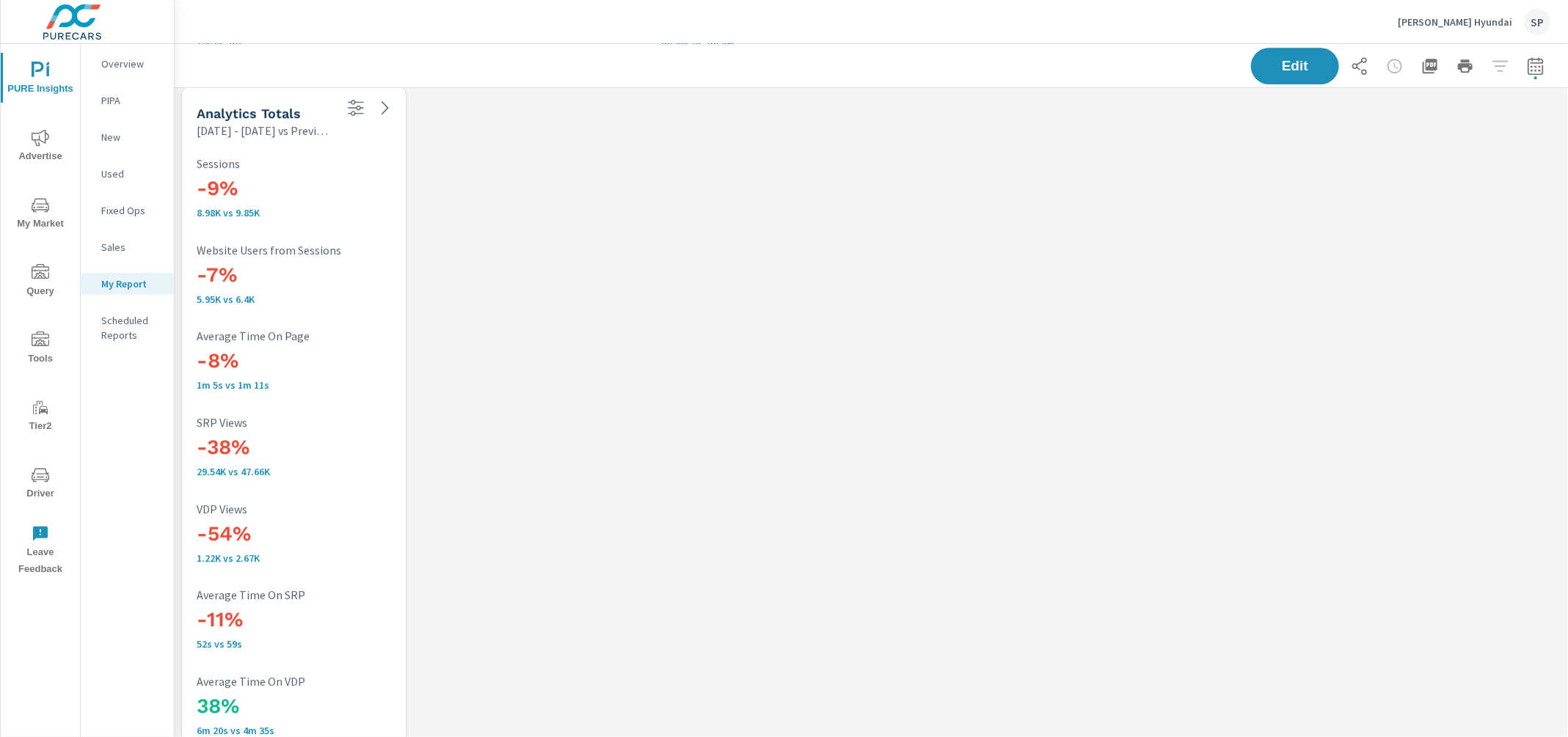
scroll to position [2712, 0]
click at [1475, 16] on p "Irwin Hyundai" at bounding box center [1454, 22] width 114 height 13
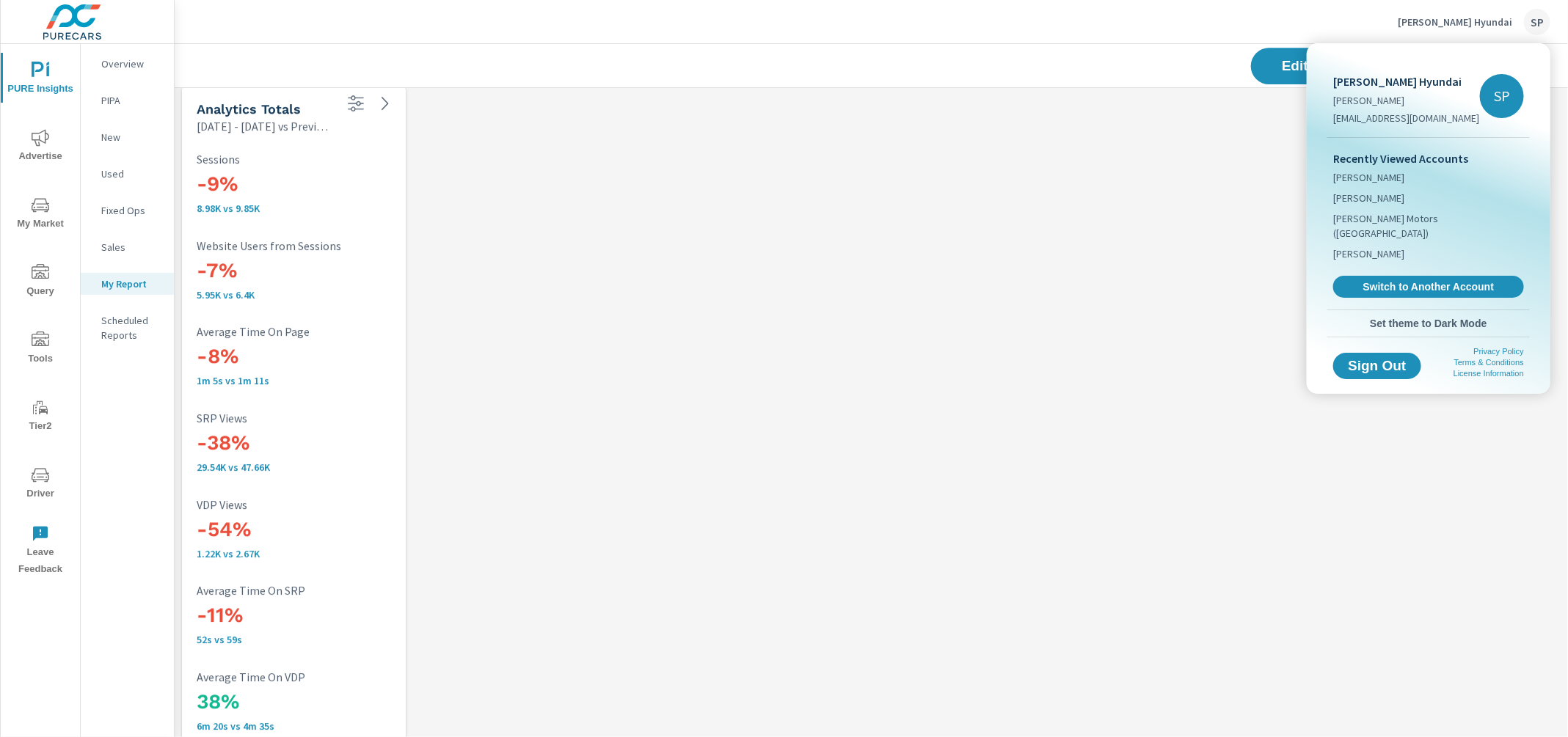
click at [1475, 16] on body "PURE Insights Advertise My Market Query Tools Tier2 Driver Leave Feedback Overv…" at bounding box center [784, 368] width 1568 height 737
click at [1409, 280] on span "Switch to Another Account" at bounding box center [1428, 286] width 180 height 14
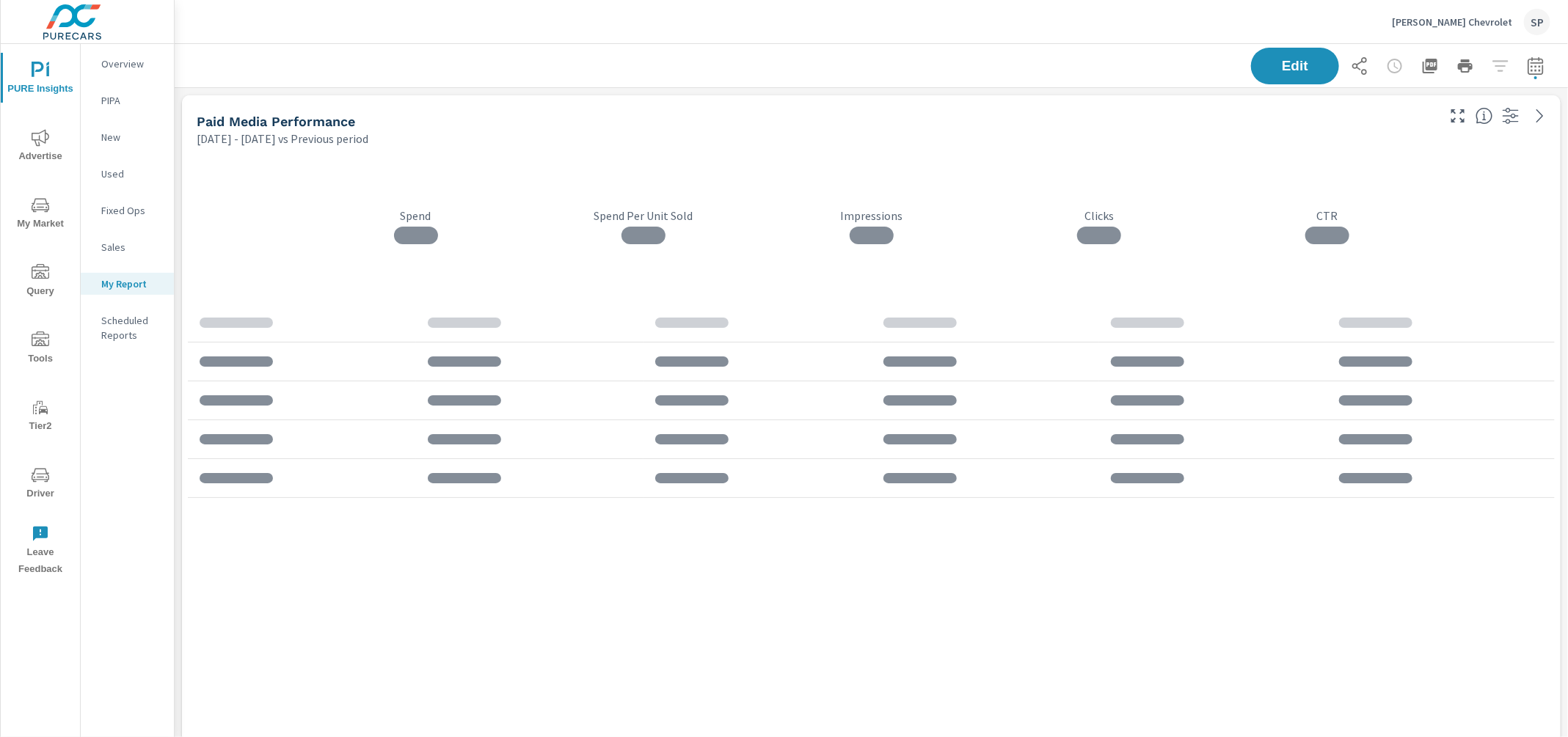
scroll to position [4056, 1394]
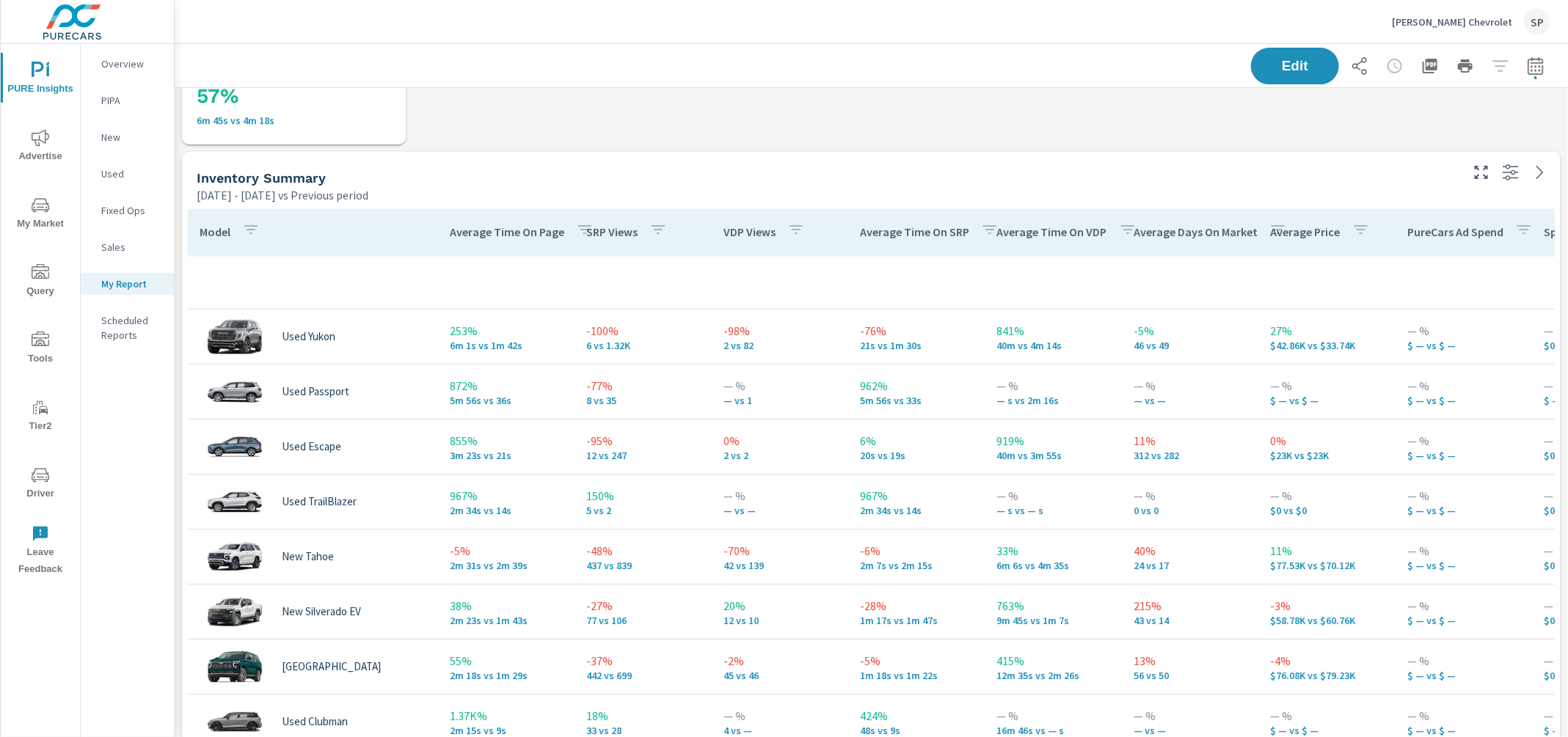
scroll to position [3038, 0]
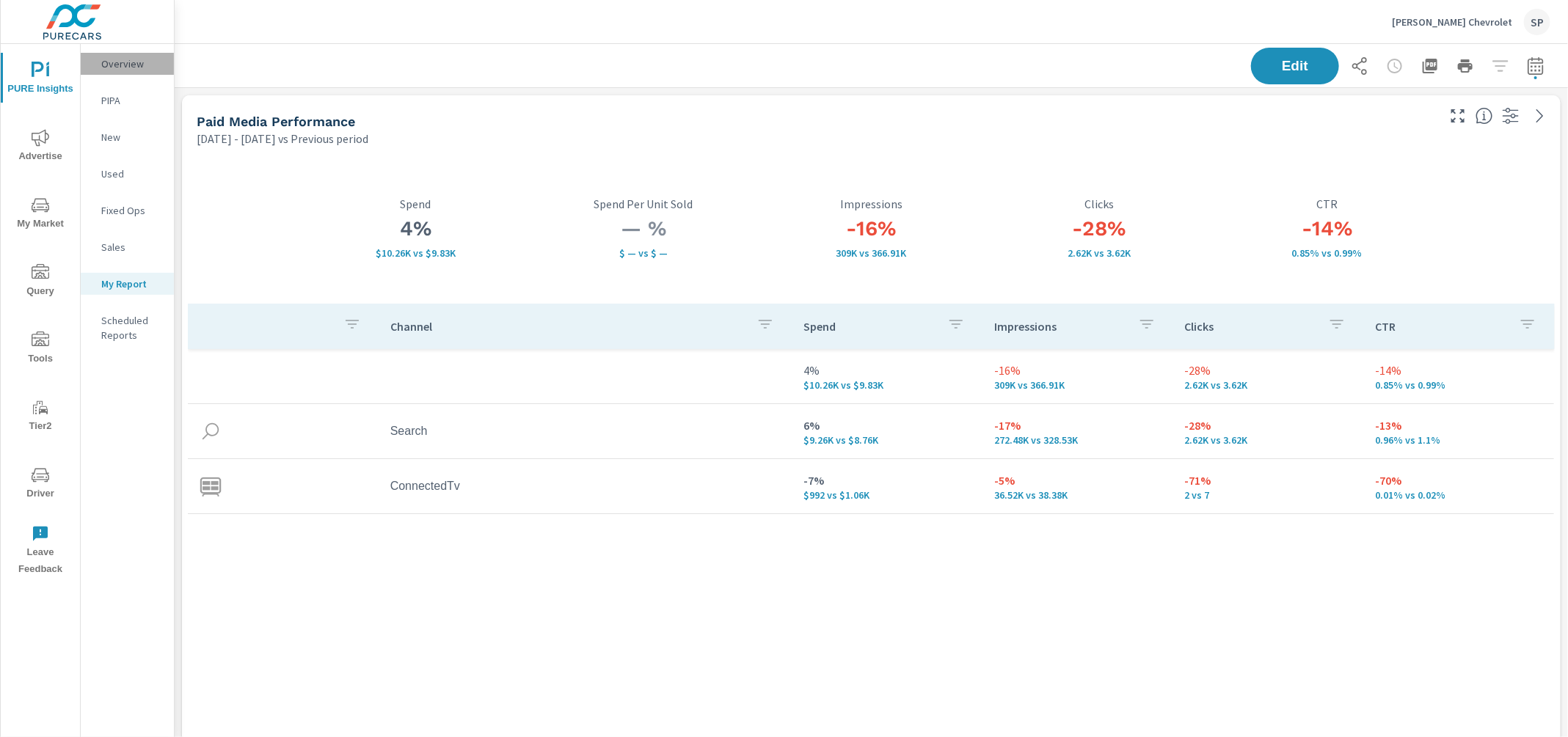
click at [126, 61] on p "Overview" at bounding box center [131, 64] width 61 height 15
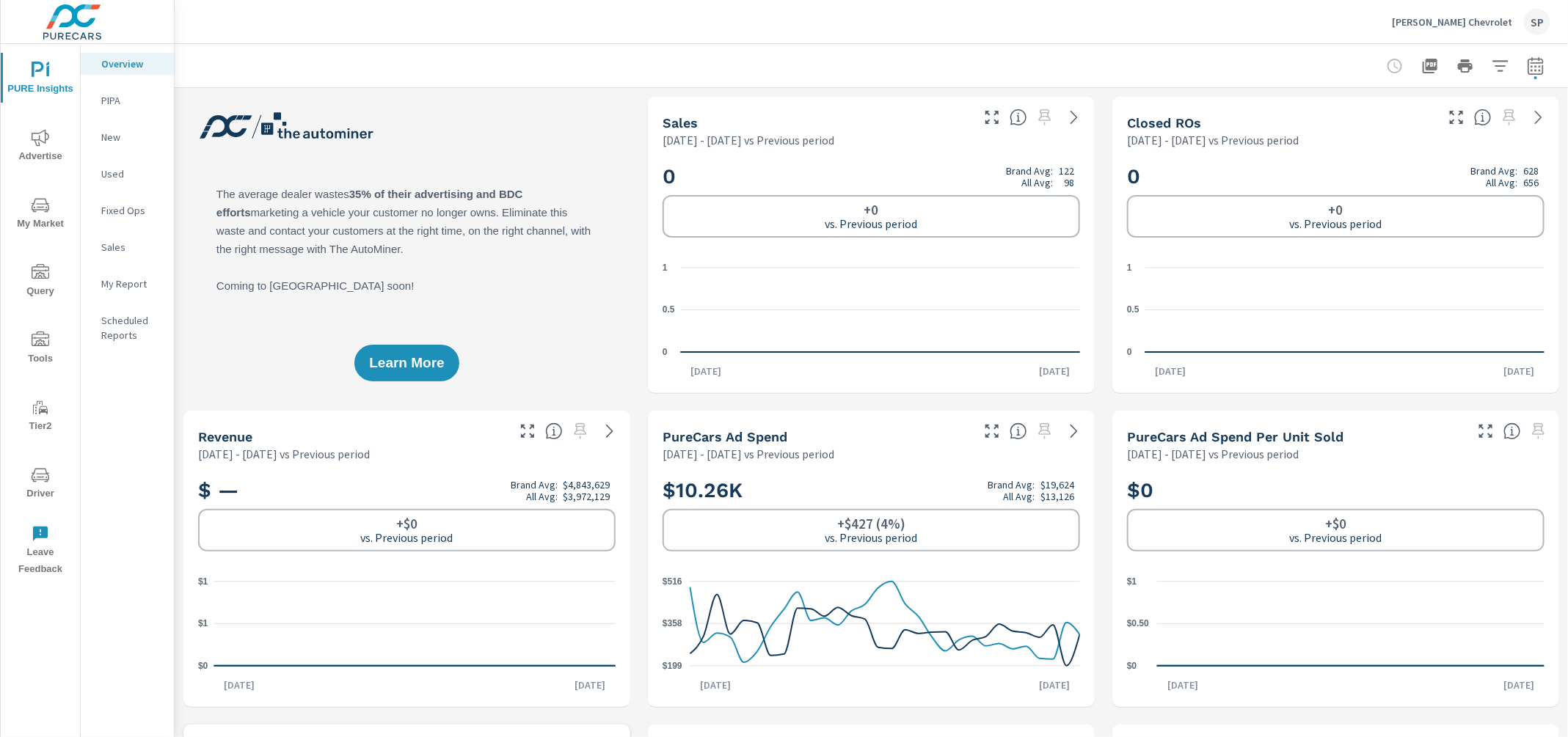
click at [41, 147] on span "Advertise" at bounding box center [40, 147] width 70 height 36
